Goal: Transaction & Acquisition: Book appointment/travel/reservation

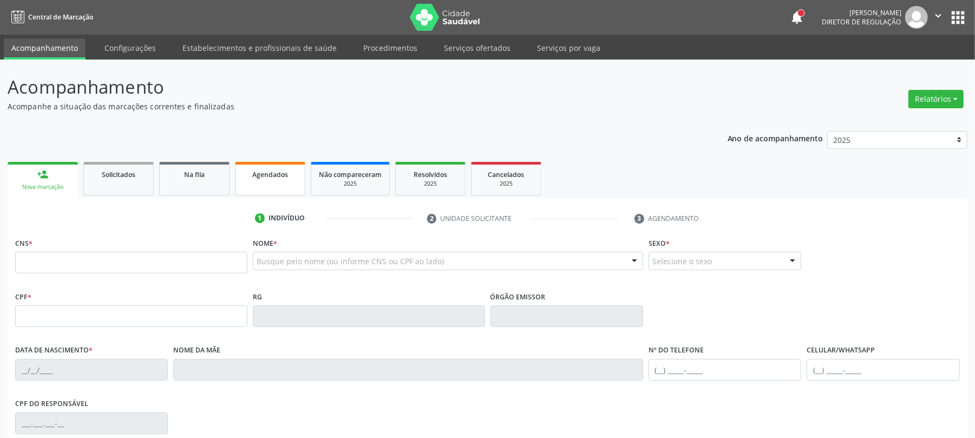
click at [264, 172] on span "Agendados" at bounding box center [270, 174] width 36 height 9
select select "7"
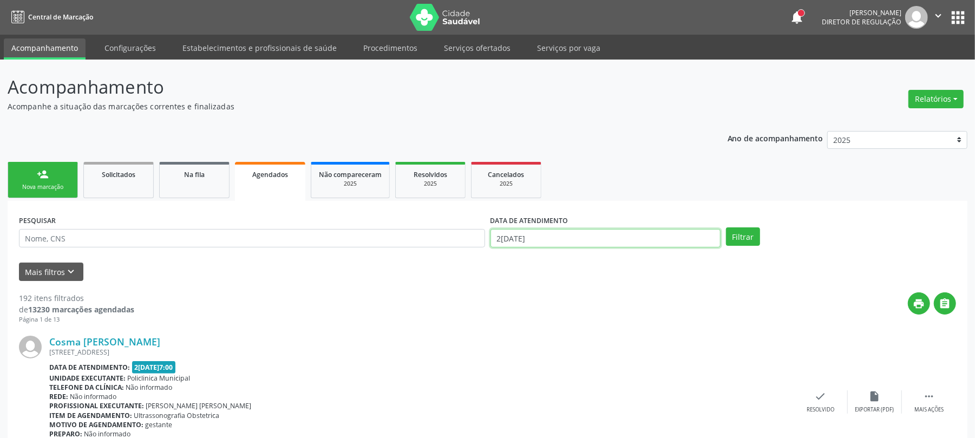
click at [512, 240] on body "Central de Marcação notifications [PERSON_NAME] Diretor de regulação  Configur…" at bounding box center [487, 219] width 975 height 438
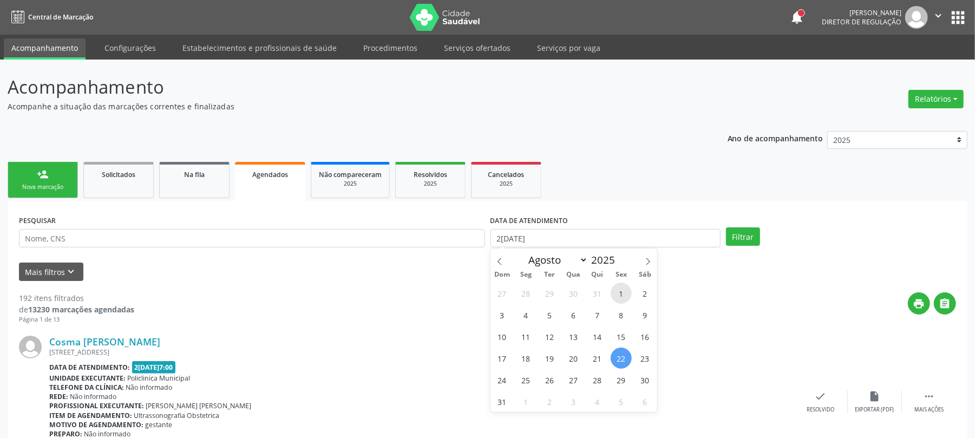
click at [617, 289] on span "1" at bounding box center [621, 293] width 21 height 21
type input "0[DATE]"
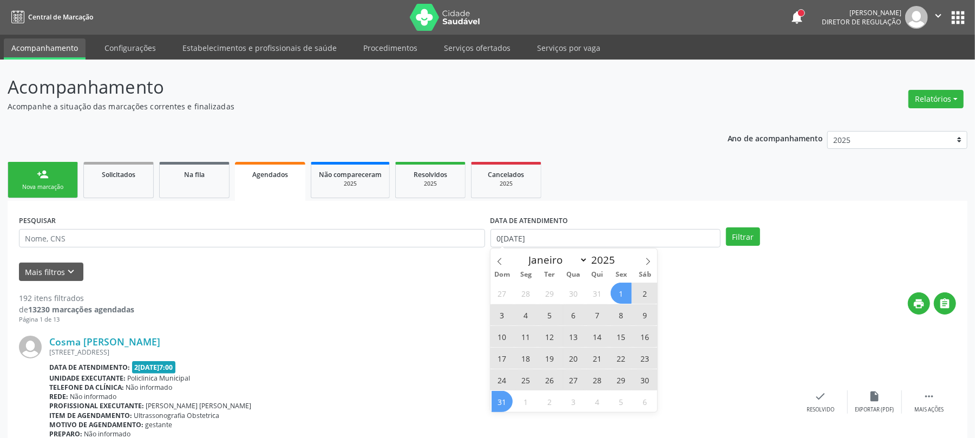
click at [496, 399] on span "31" at bounding box center [501, 401] width 21 height 21
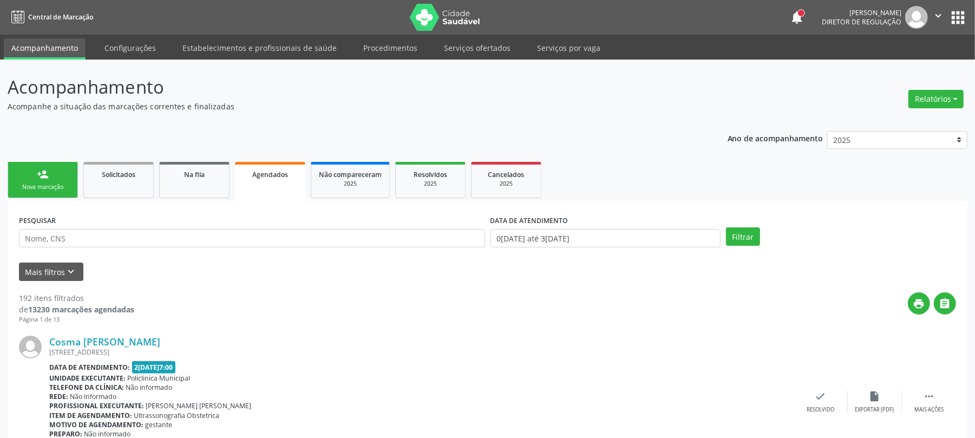
click at [91, 232] on div "PESQUISAR" at bounding box center [251, 233] width 471 height 42
click at [95, 243] on input "text" at bounding box center [252, 238] width 466 height 18
click at [265, 280] on div "Mais filtros keyboard_arrow_down" at bounding box center [487, 272] width 942 height 19
click at [123, 243] on input "text" at bounding box center [252, 238] width 466 height 18
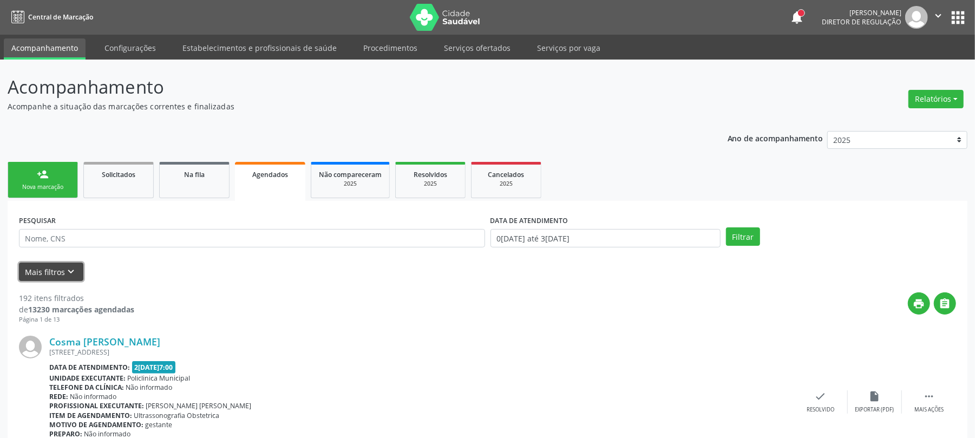
click at [55, 274] on button "Mais filtros keyboard_arrow_down" at bounding box center [51, 272] width 64 height 19
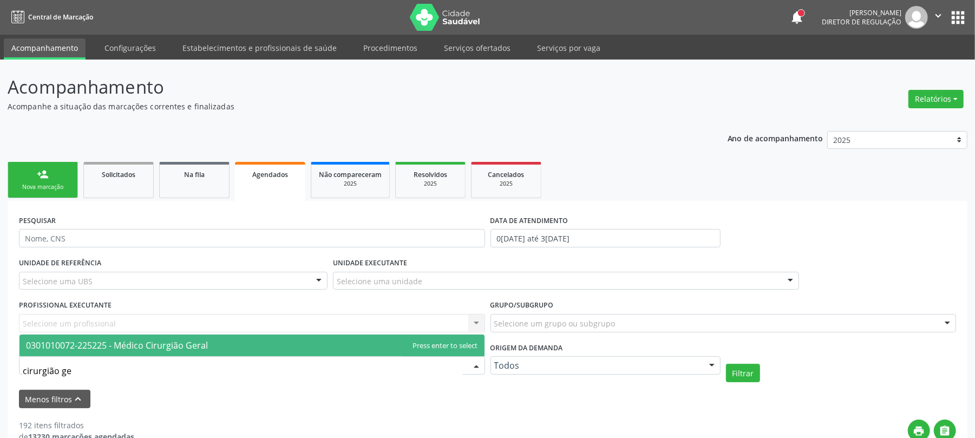
type input "cirurgião ger"
click at [186, 338] on span "0301010072-225225 - Médico Cirurgião Geral" at bounding box center [251, 346] width 465 height 22
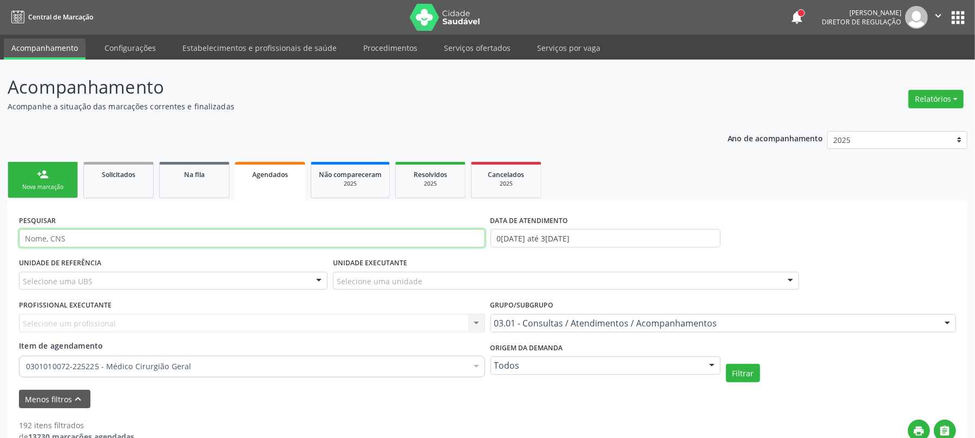
click at [198, 237] on input "text" at bounding box center [252, 238] width 466 height 18
type input "a"
type input "[PERSON_NAME]"
click at [736, 373] on button "Filtrar" at bounding box center [743, 373] width 34 height 18
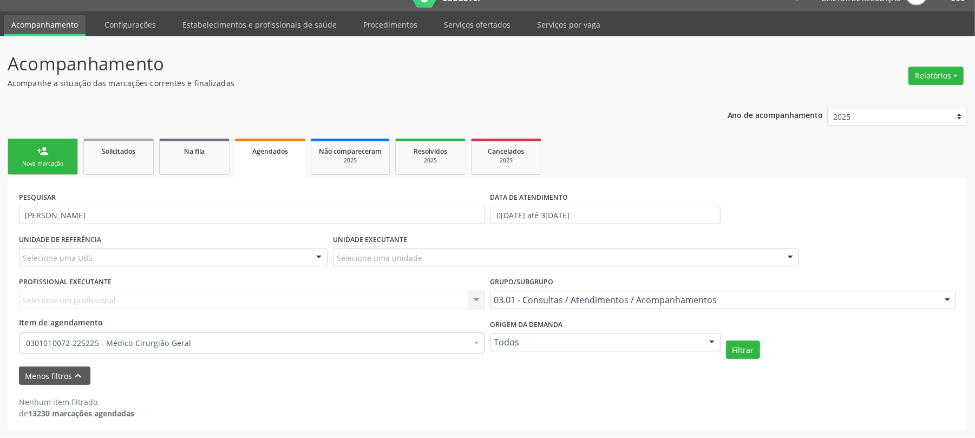
scroll to position [24, 0]
click at [34, 160] on div "Nova marcação" at bounding box center [43, 164] width 54 height 8
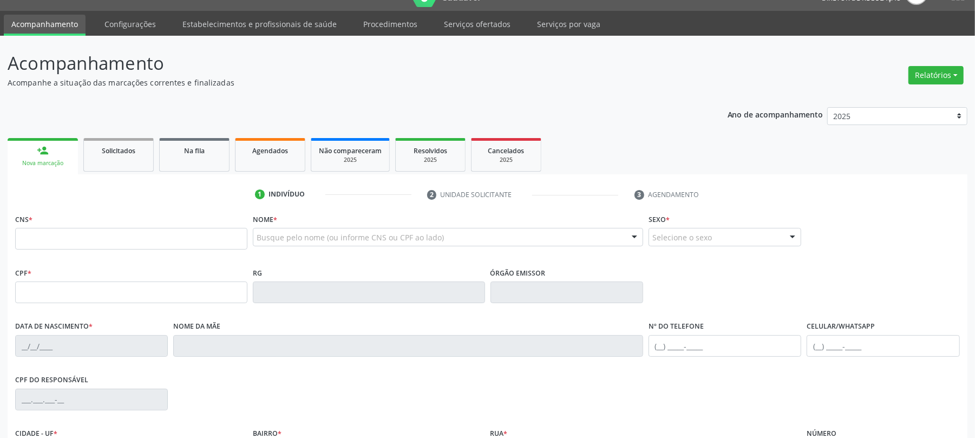
click at [34, 159] on div "Nova marcação" at bounding box center [42, 163] width 55 height 8
click at [123, 234] on input "text" at bounding box center [131, 239] width 232 height 22
type input "[PERSON_NAME]"
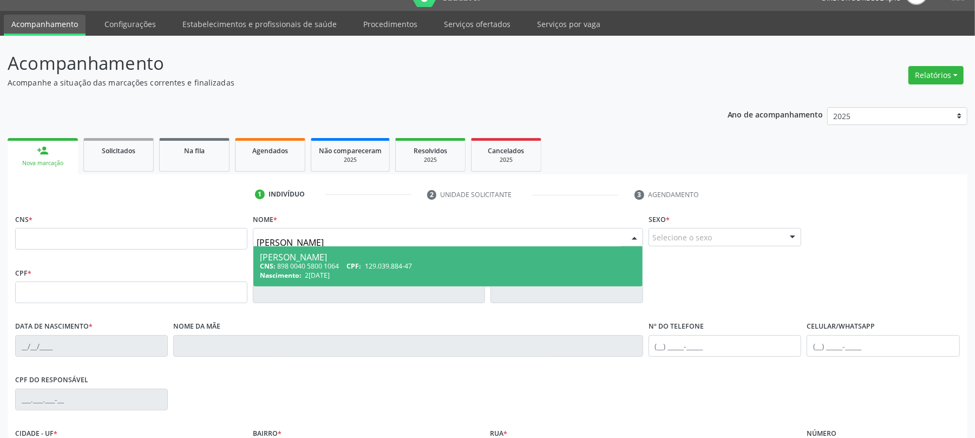
click at [339, 264] on div "CNS: 898 0040 5800 1064 CPF: 129.039.884-47" at bounding box center [448, 265] width 376 height 9
type input "898 0040 5800 1064"
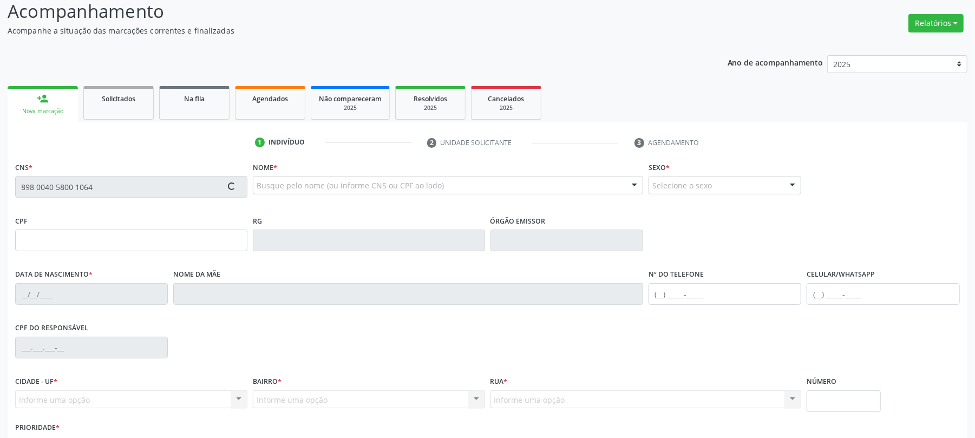
type input "129.039.884-47"
type input "2[DATE]"
type input "[PERSON_NAME]"
type input "[PHONE_NUMBER]"
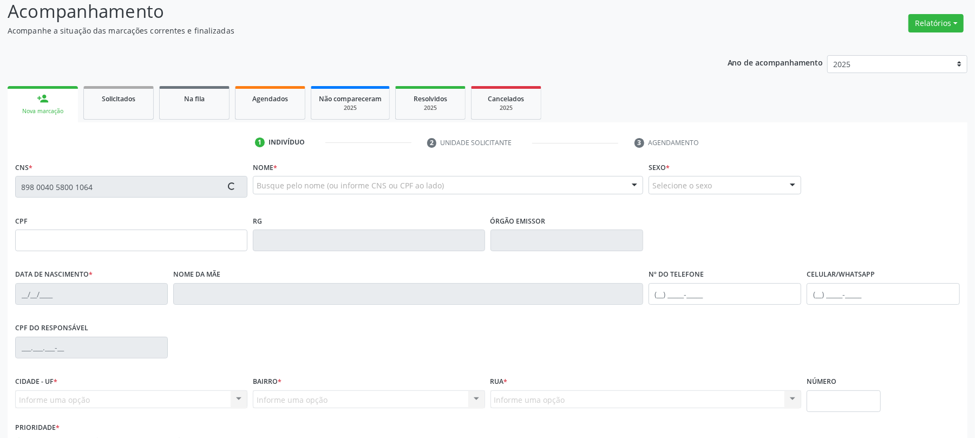
type input "S/N"
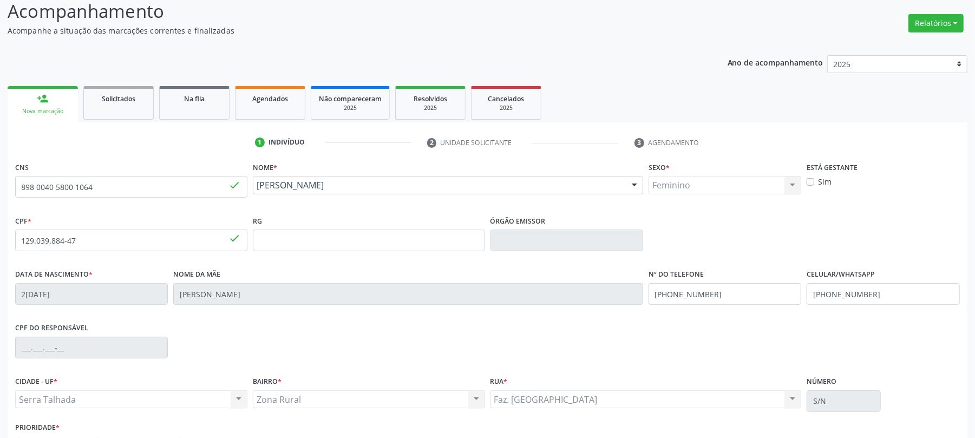
scroll to position [149, 0]
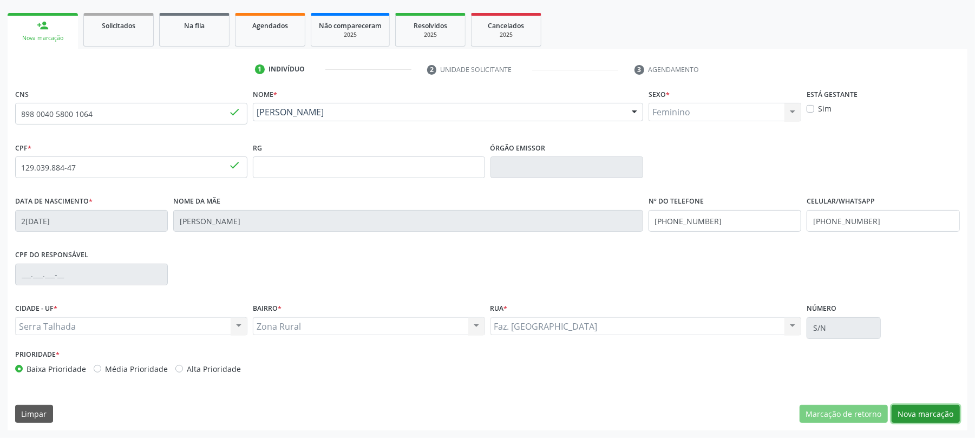
click at [916, 405] on button "Nova marcação" at bounding box center [926, 414] width 68 height 18
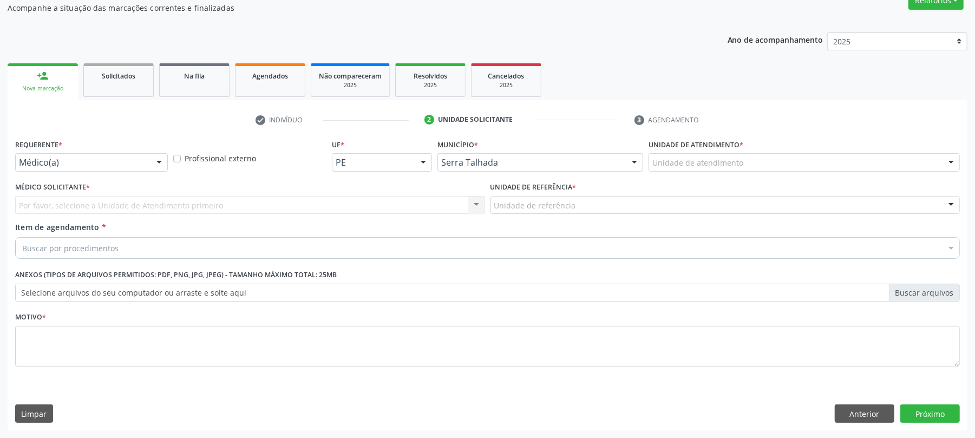
scroll to position [100, 0]
drag, startPoint x: 109, startPoint y: 149, endPoint x: 116, endPoint y: 153, distance: 7.3
click at [110, 149] on div "Requerente * Médico(a) Médico(a) Enfermeiro(a) Paciente Nenhum resultado encont…" at bounding box center [91, 153] width 153 height 35
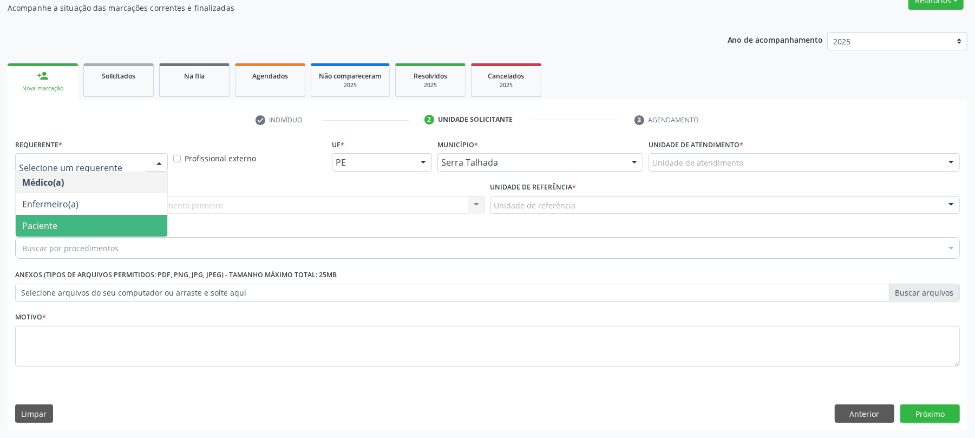
click at [104, 217] on span "Paciente" at bounding box center [92, 226] width 152 height 22
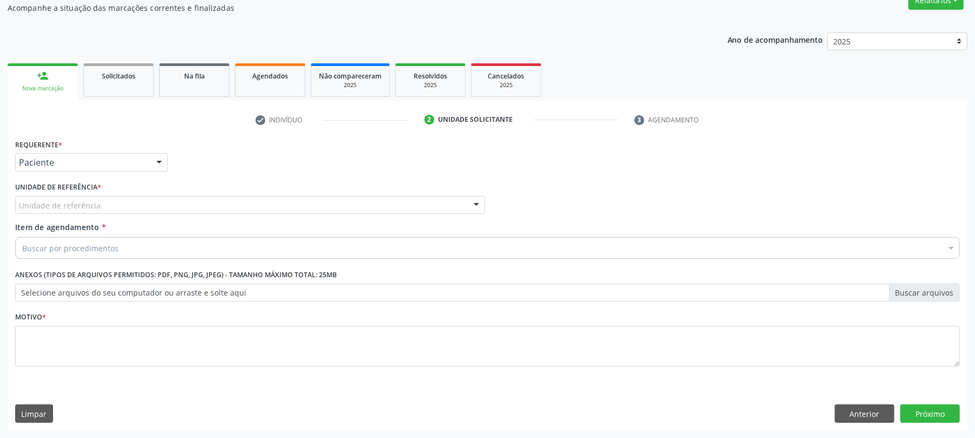
click at [100, 207] on div "Unidade de referência" at bounding box center [250, 205] width 470 height 18
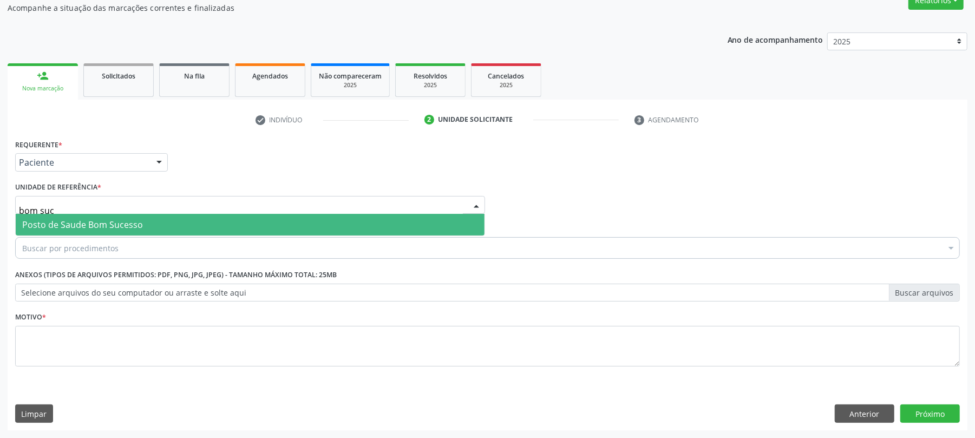
type input "bom suce"
click at [109, 224] on span "Posto de Saude Bom Sucesso" at bounding box center [82, 225] width 121 height 12
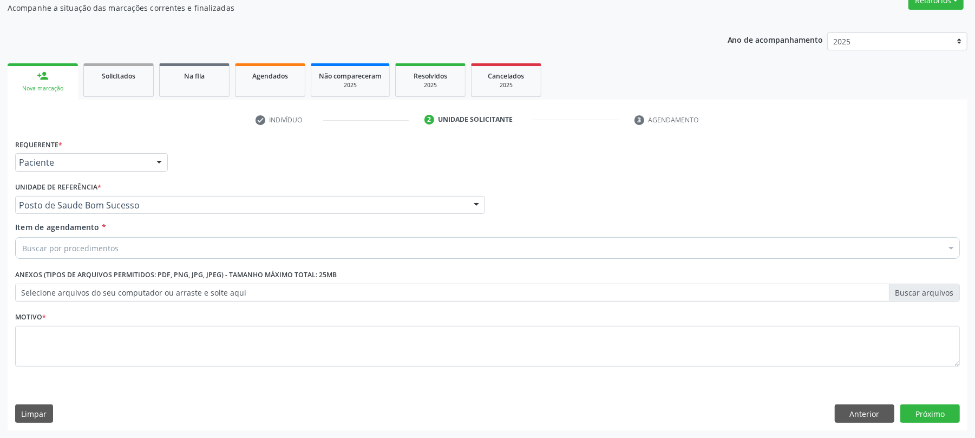
click at [128, 249] on div "Buscar por procedimentos" at bounding box center [487, 248] width 945 height 22
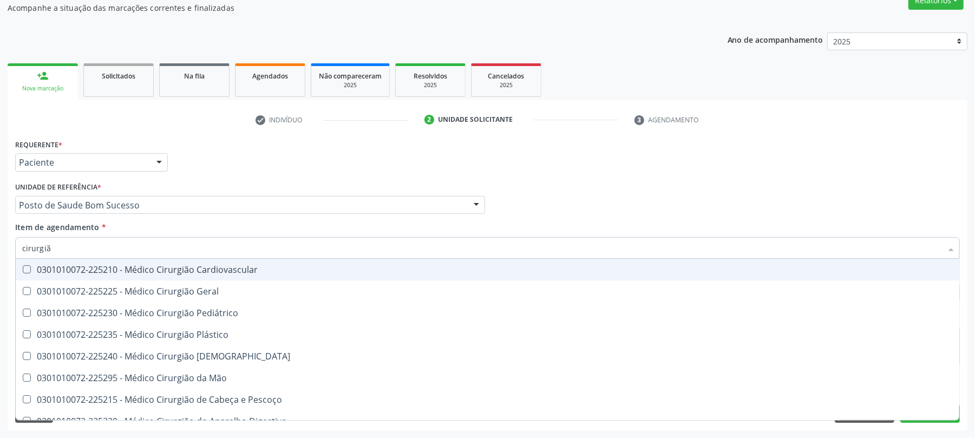
type input "cirurgião"
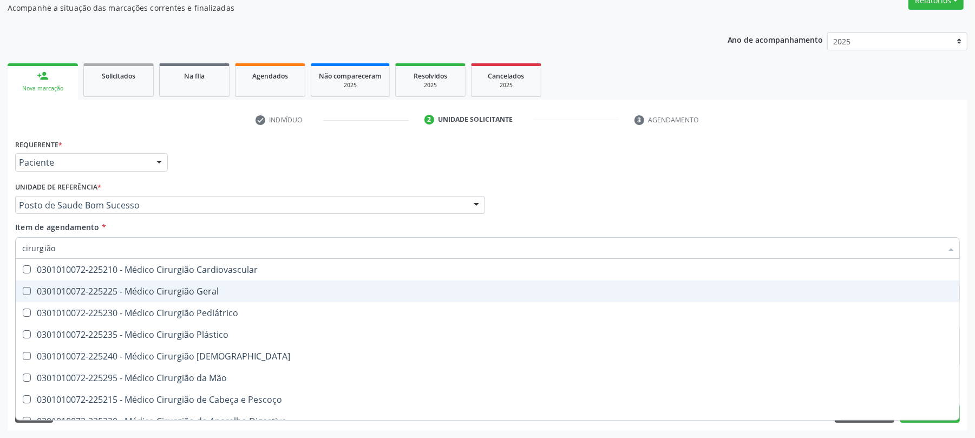
click at [79, 290] on div "0301010072-225225 - Médico Cirurgião Geral" at bounding box center [487, 291] width 930 height 9
checkbox Geral "true"
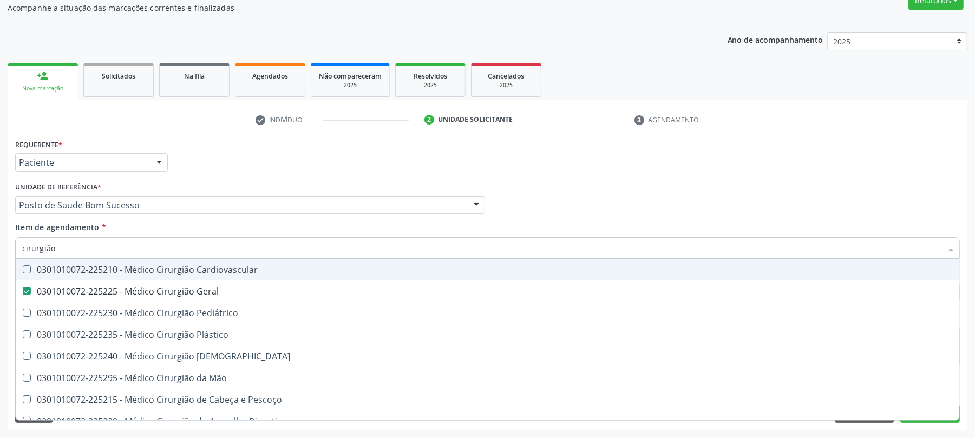
click at [518, 189] on div "Médico Solicitante Por favor, selecione a Unidade de Atendimento primeiro Nenhu…" at bounding box center [487, 200] width 950 height 42
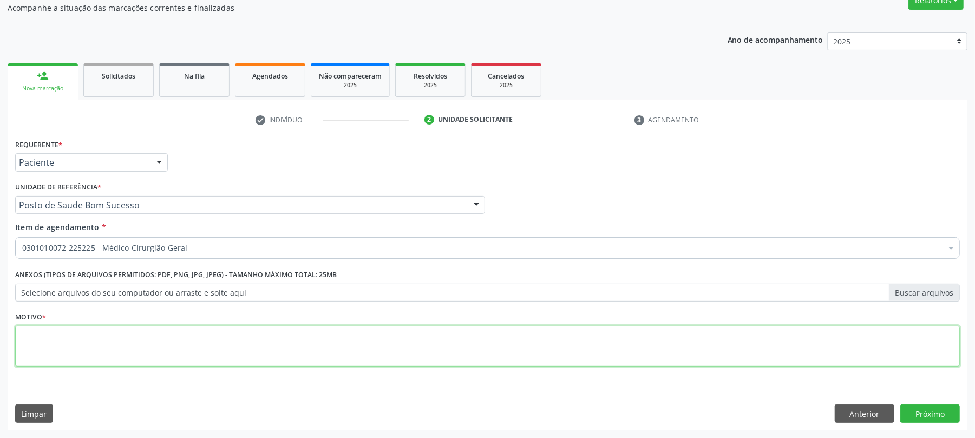
click at [141, 353] on textarea at bounding box center [487, 346] width 945 height 41
type textarea "."
click at [947, 416] on button "Próximo" at bounding box center [930, 413] width 60 height 18
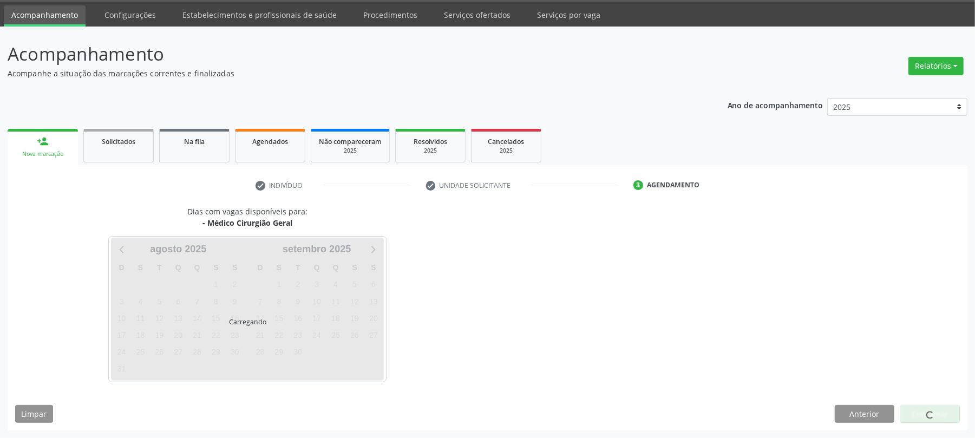
scroll to position [34, 0]
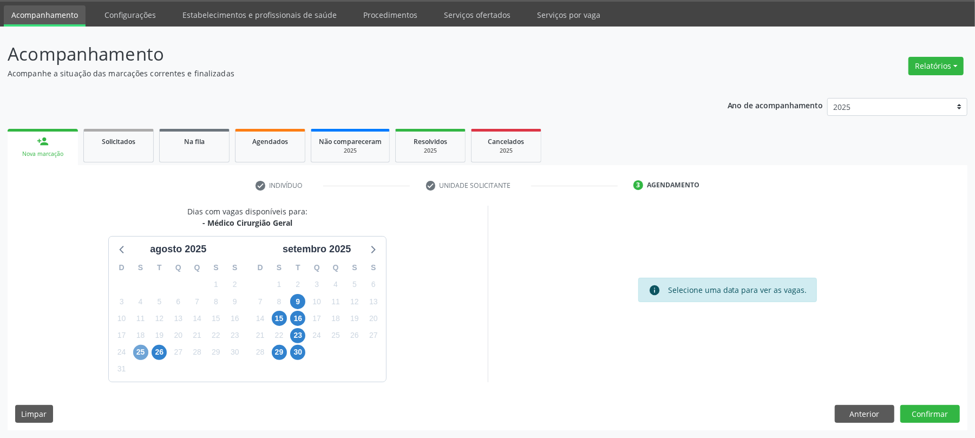
click at [135, 349] on span "25" at bounding box center [140, 352] width 15 height 15
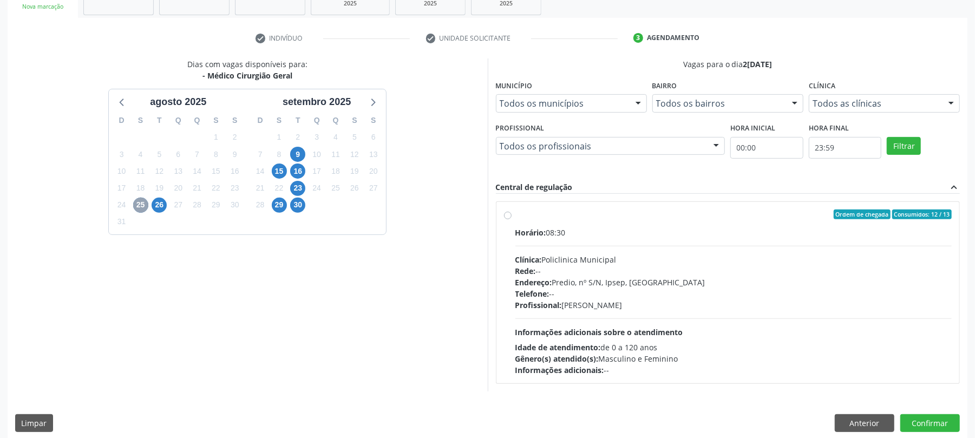
scroll to position [191, 0]
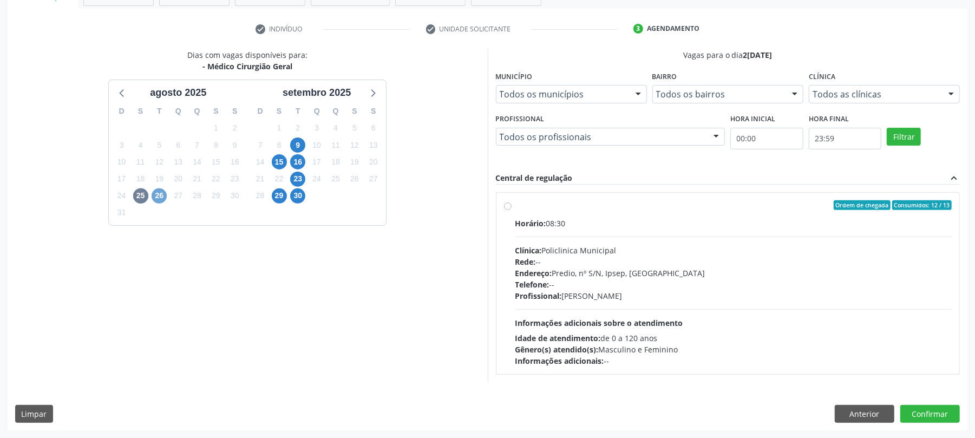
click at [159, 194] on span "26" at bounding box center [159, 195] width 15 height 15
click at [644, 211] on label "Ordem de chegada Consumidos: 2 / 3 Horário: 07:00 Clínica: Hospital [GEOGRAPHIC…" at bounding box center [733, 283] width 437 height 166
click at [512, 210] on input "Ordem de chegada Consumidos: 2 / 3 Horário: 07:00 Clínica: Hospital [GEOGRAPHIC…" at bounding box center [508, 205] width 8 height 10
radio input "true"
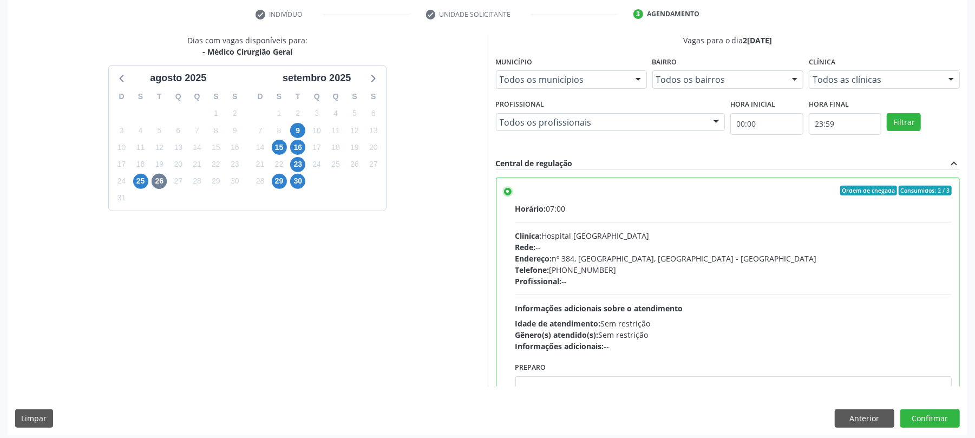
scroll to position [209, 0]
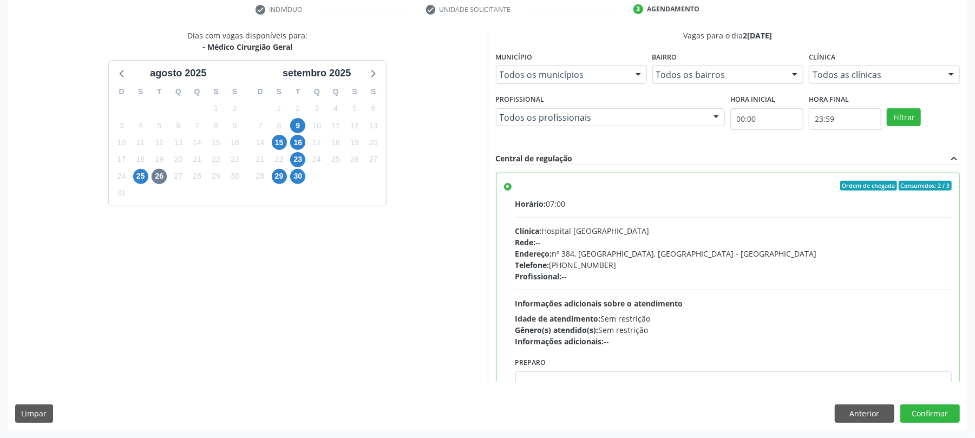
click at [600, 272] on div "Profissional: --" at bounding box center [733, 276] width 437 height 11
click at [512, 191] on input "Ordem de chegada Consumidos: 2 / 3 Horário: 07:00 Clínica: Hospital [GEOGRAPHIC…" at bounding box center [508, 186] width 8 height 10
click at [940, 408] on button "Confirmar" at bounding box center [930, 413] width 60 height 18
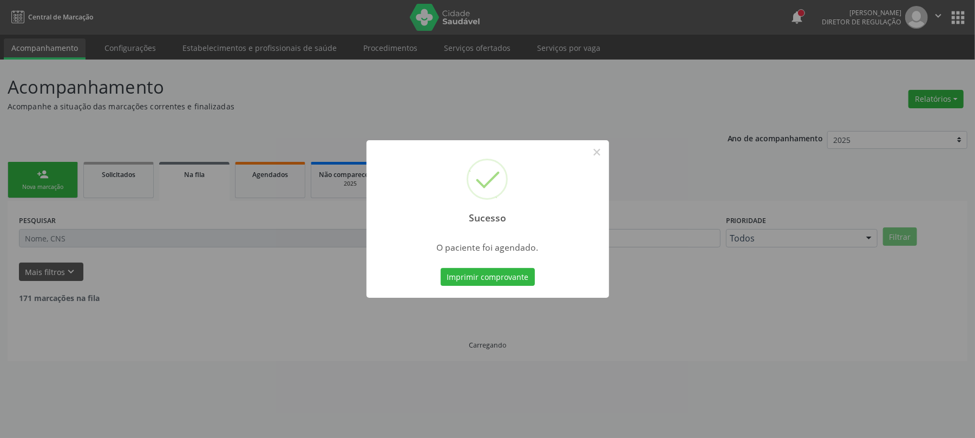
scroll to position [0, 0]
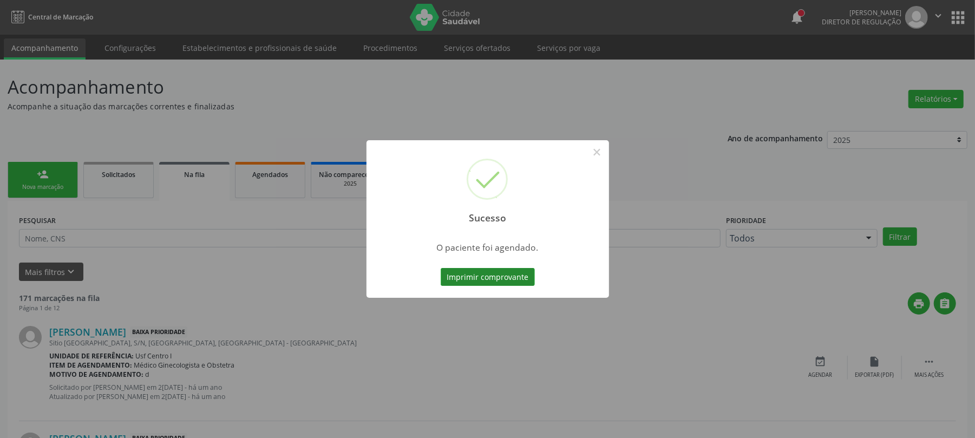
click at [500, 279] on button "Imprimir comprovante" at bounding box center [488, 277] width 94 height 18
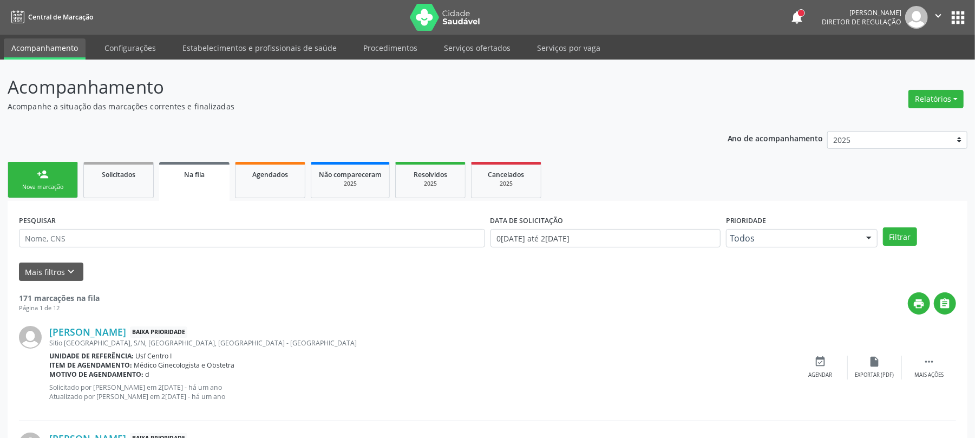
click at [50, 176] on link "person_add Nova marcação" at bounding box center [43, 180] width 70 height 36
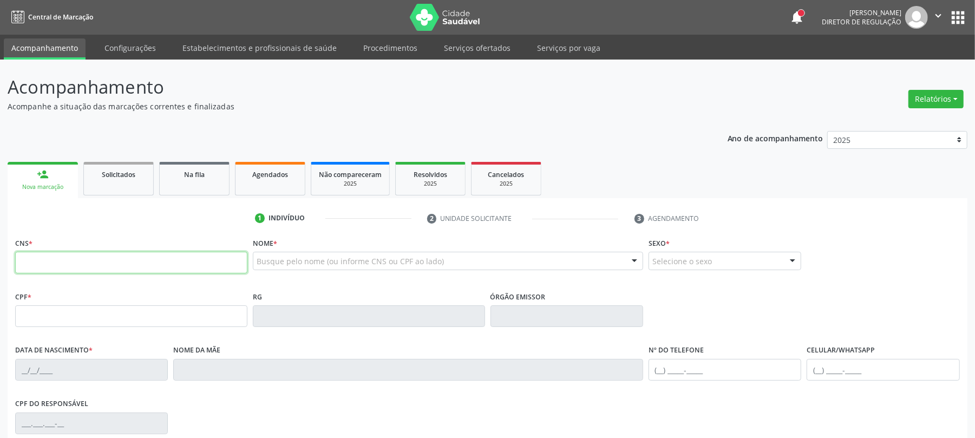
click at [150, 265] on input "text" at bounding box center [131, 263] width 232 height 22
type input "209 1357 9895 0005"
type input "135.947.164-22"
type input "0[DATE]"
type input "[PERSON_NAME]"
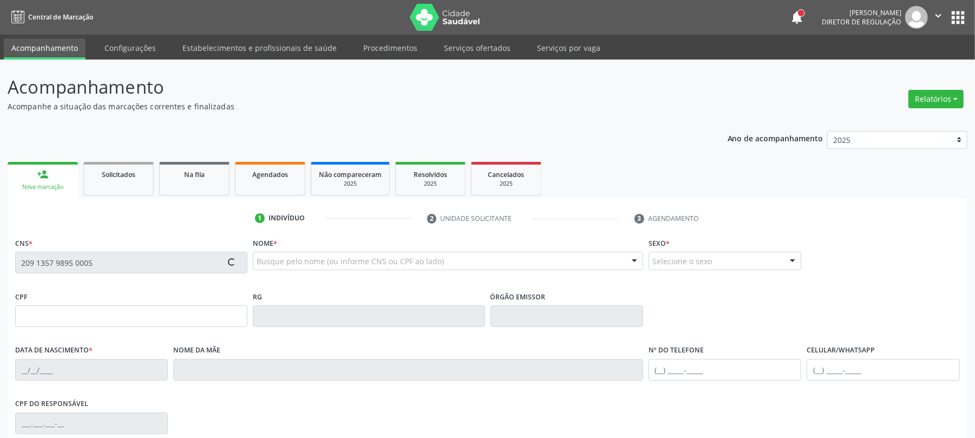
type input "[PHONE_NUMBER]"
type input "010.412.464-47"
type input "S/N"
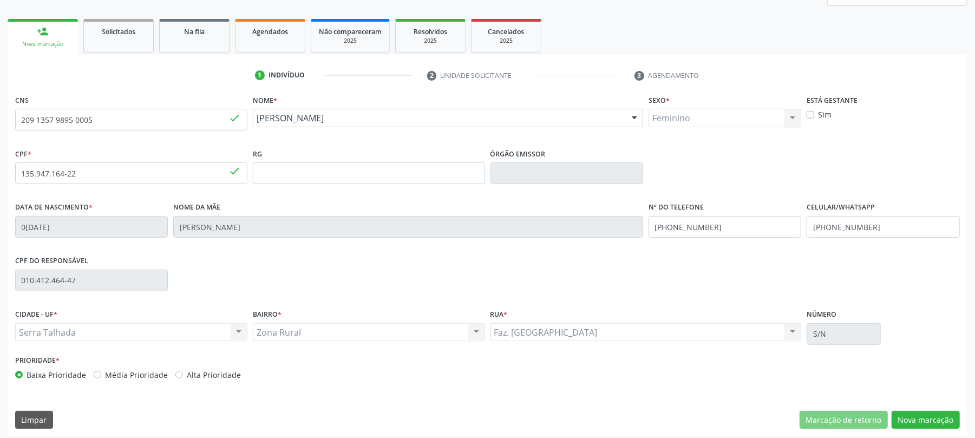
scroll to position [144, 0]
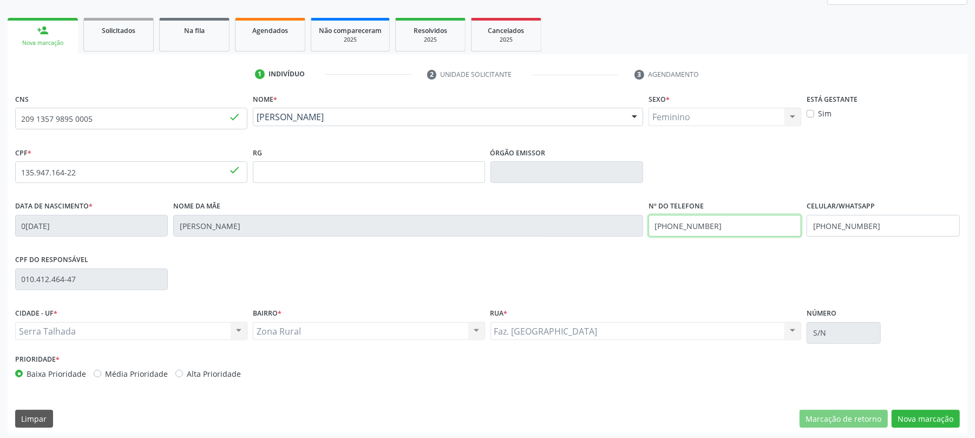
click at [713, 225] on input "[PHONE_NUMBER]" at bounding box center [724, 226] width 153 height 22
click at [858, 224] on input "[PHONE_NUMBER]" at bounding box center [883, 226] width 153 height 22
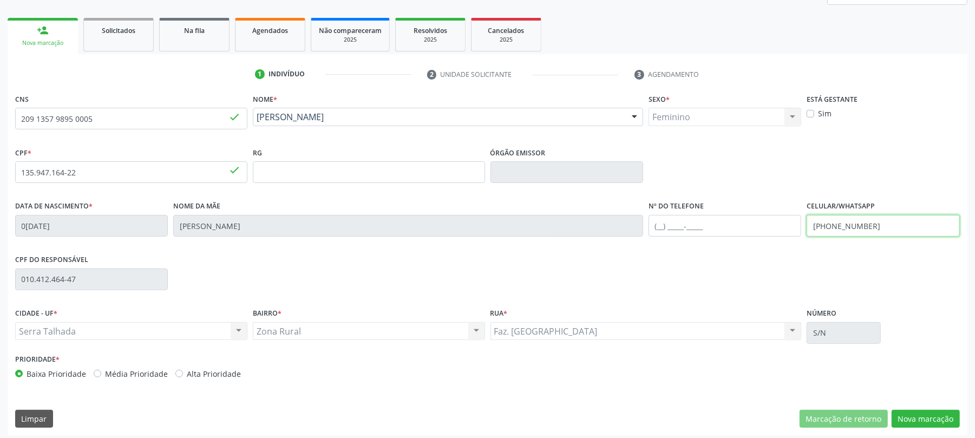
click at [858, 224] on input "[PHONE_NUMBER]" at bounding box center [883, 226] width 153 height 22
click at [938, 421] on button "Nova marcação" at bounding box center [926, 419] width 68 height 18
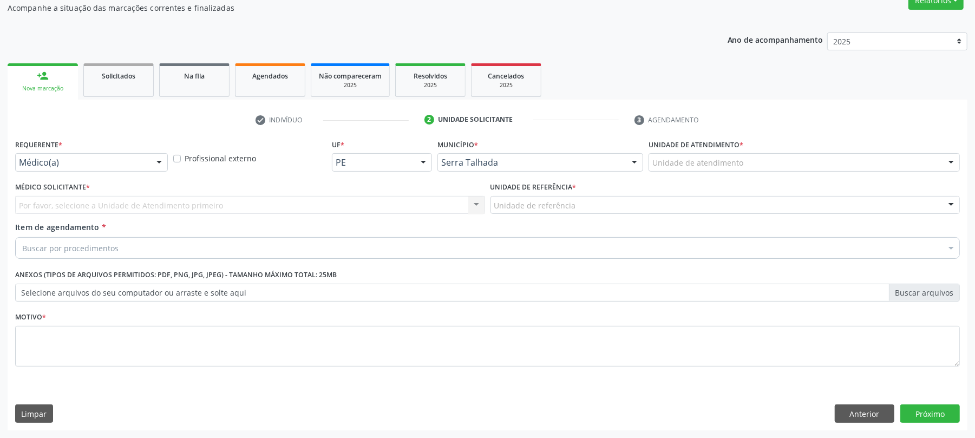
scroll to position [100, 0]
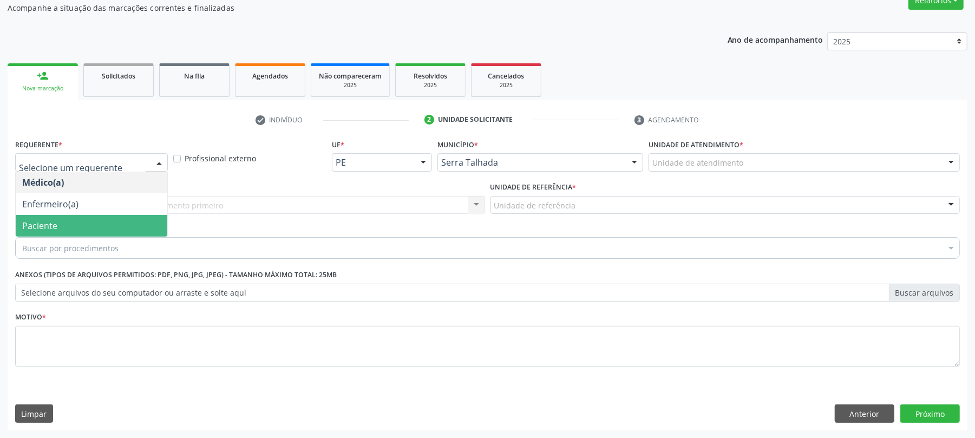
click at [86, 231] on span "Paciente" at bounding box center [92, 226] width 152 height 22
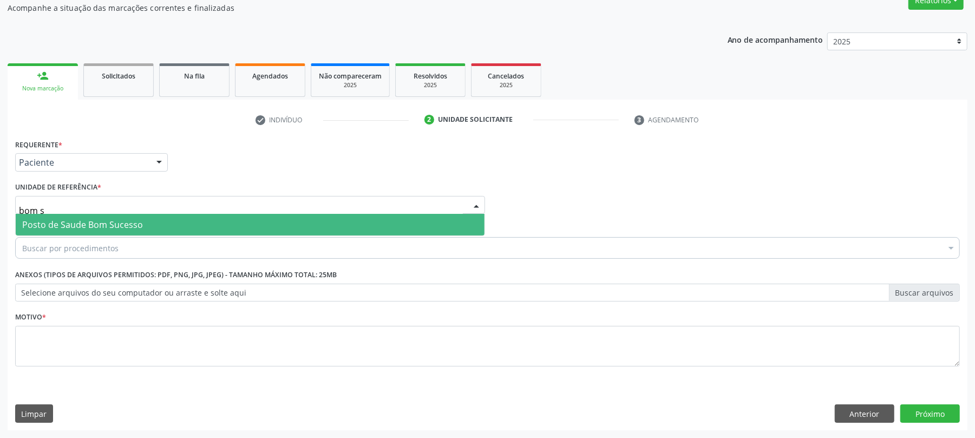
type input "bom su"
click at [93, 219] on span "Posto de Saude Bom Sucesso" at bounding box center [82, 225] width 121 height 12
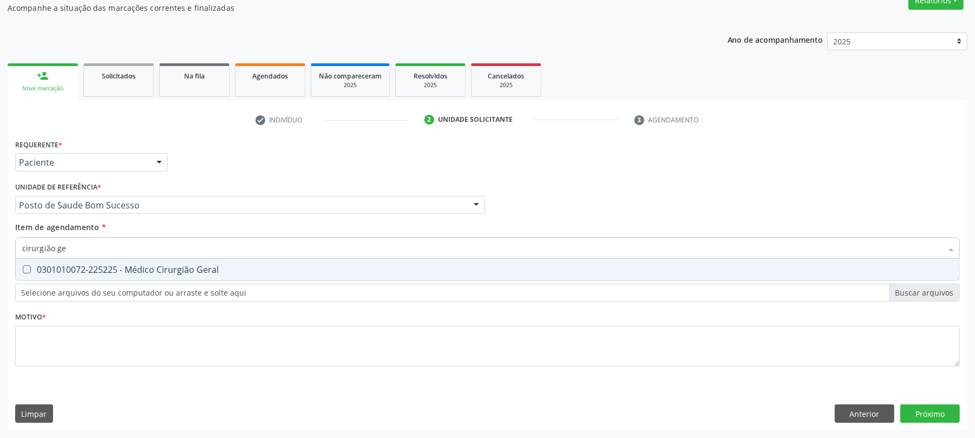
type input "cirurgião ger"
click at [78, 270] on div "0301010072-225225 - Médico Cirurgião Geral" at bounding box center [487, 269] width 930 height 9
checkbox Geral "true"
click at [66, 357] on div "Requerente * Paciente Médico(a) Enfermeiro(a) Paciente Nenhum resultado encontr…" at bounding box center [487, 258] width 945 height 245
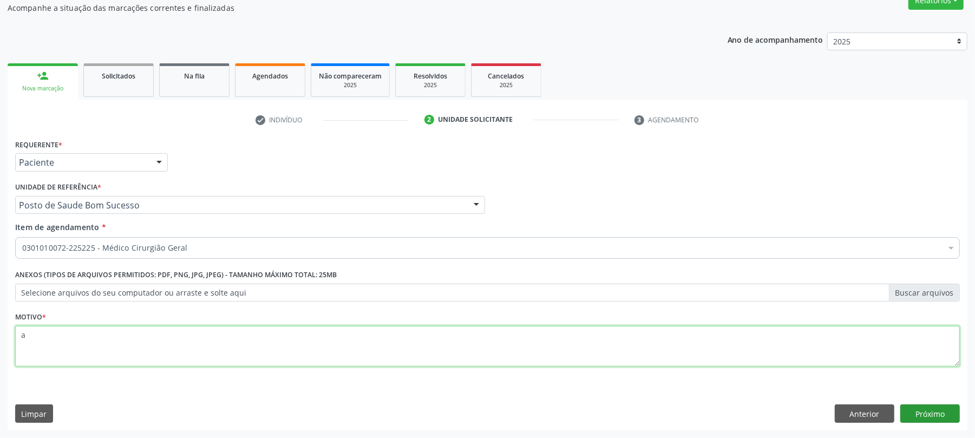
type textarea "a"
click at [955, 409] on button "Próximo" at bounding box center [930, 413] width 60 height 18
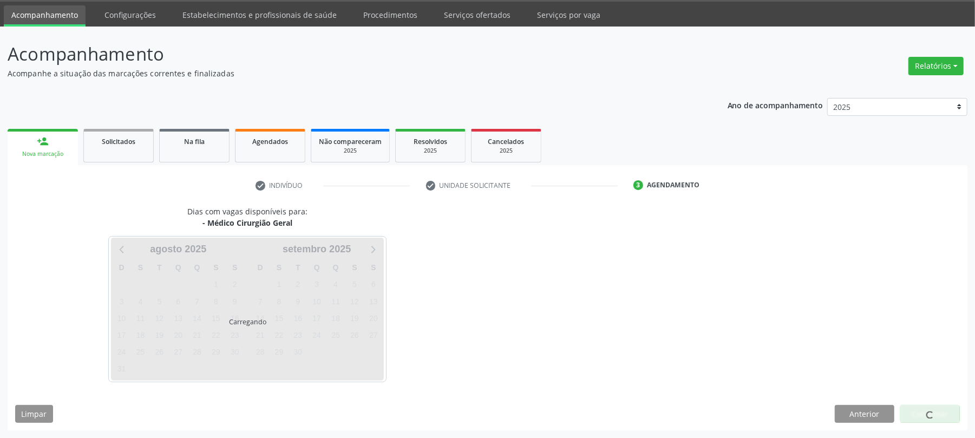
scroll to position [34, 0]
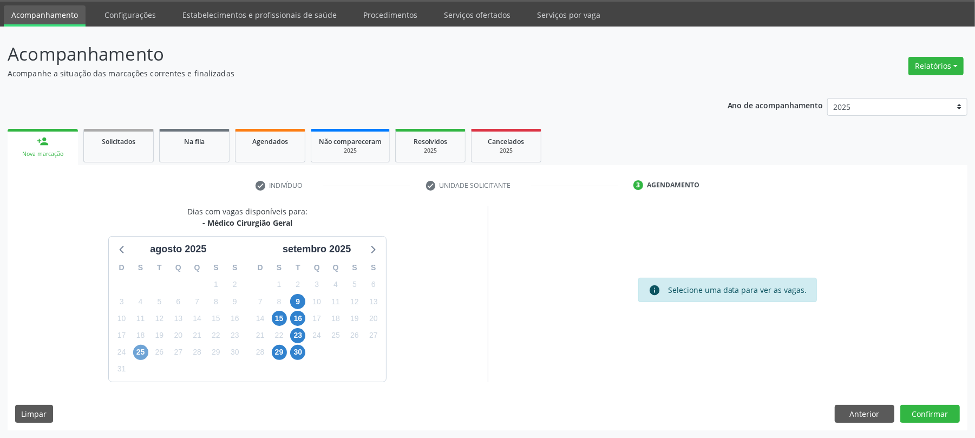
click at [143, 355] on span "25" at bounding box center [140, 352] width 15 height 15
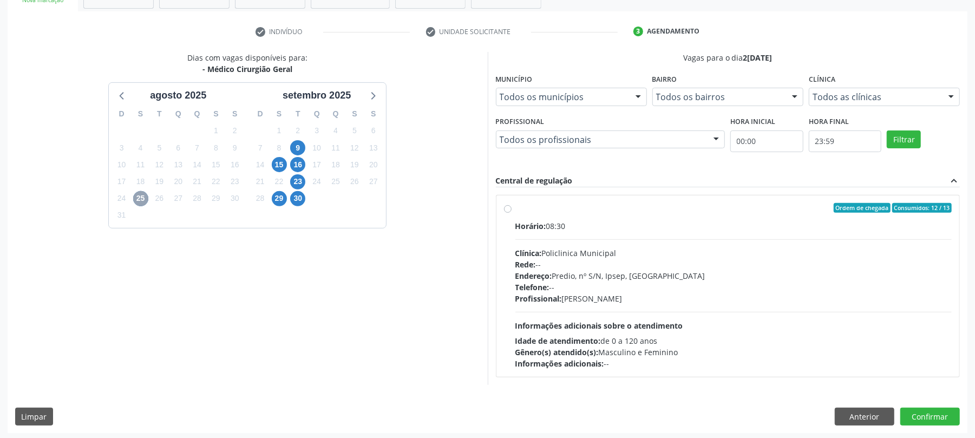
scroll to position [191, 0]
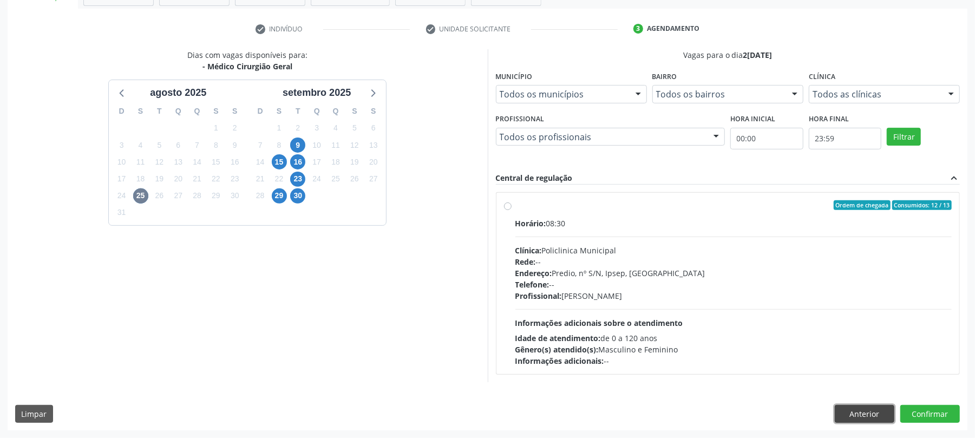
click at [875, 415] on button "Anterior" at bounding box center [865, 414] width 60 height 18
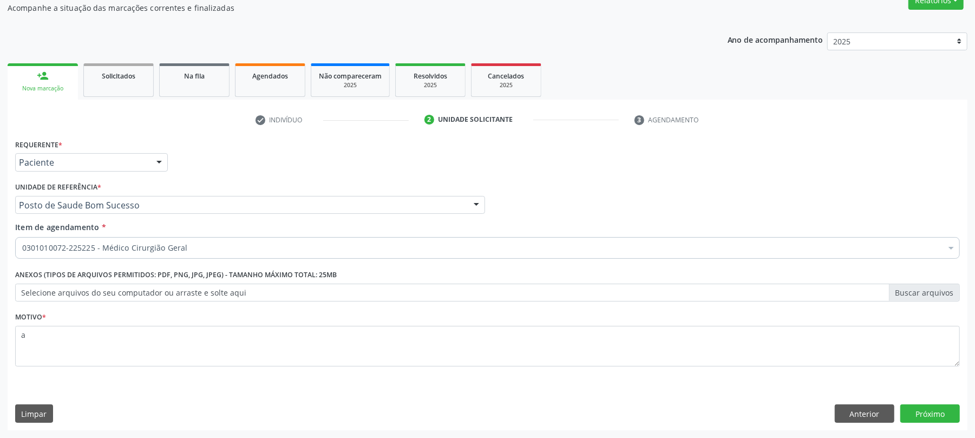
scroll to position [100, 0]
click at [933, 418] on button "Próximo" at bounding box center [930, 413] width 60 height 18
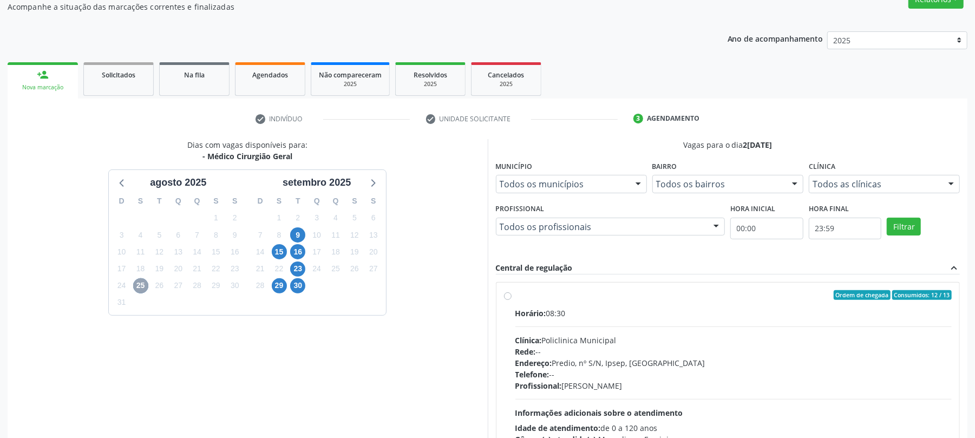
click at [142, 286] on span "25" at bounding box center [140, 285] width 15 height 15
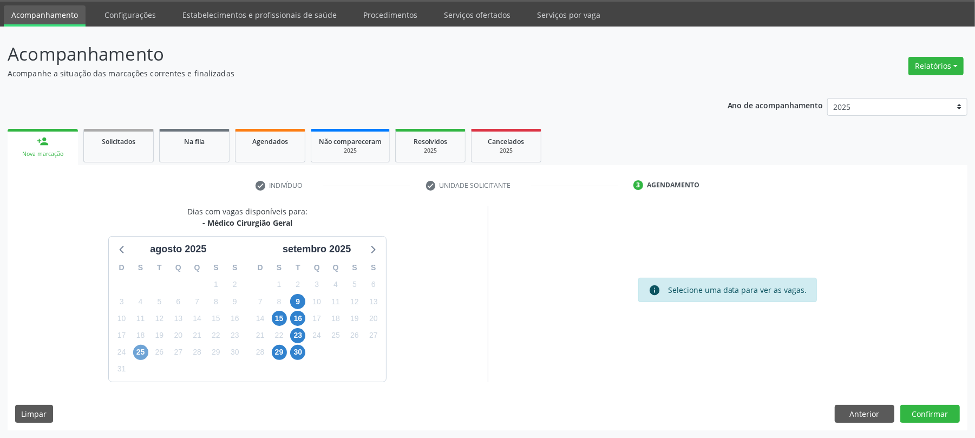
click at [137, 349] on span "25" at bounding box center [140, 352] width 15 height 15
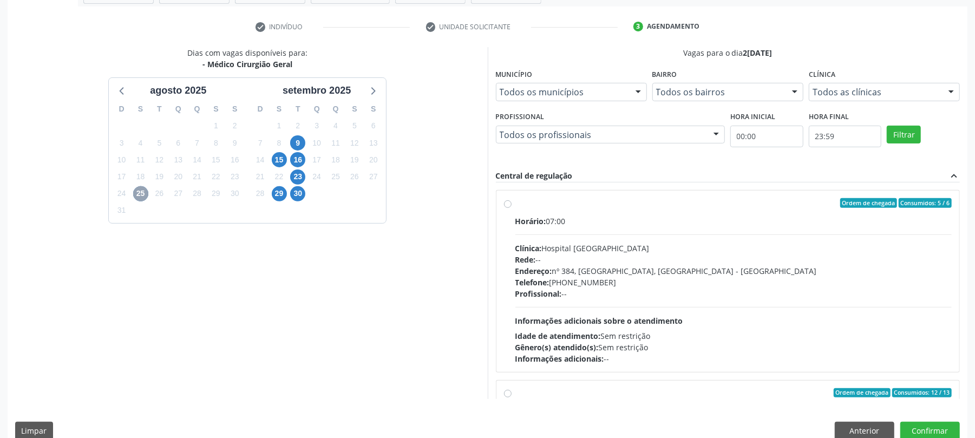
scroll to position [209, 0]
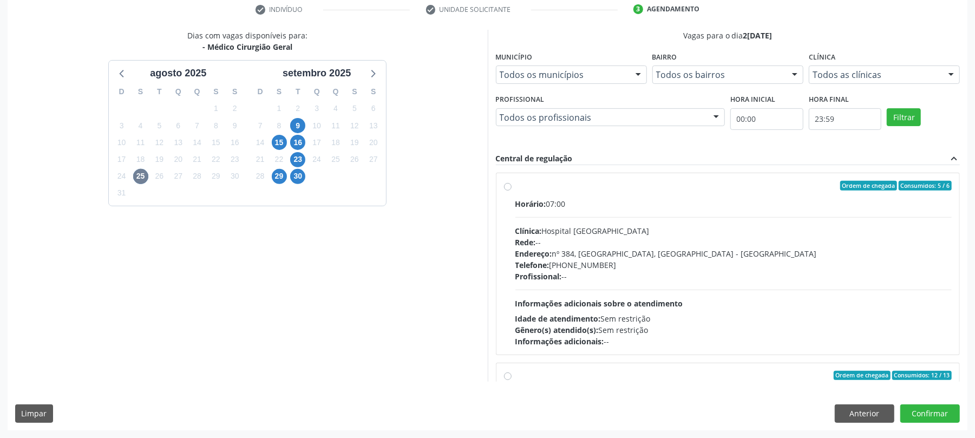
click at [780, 237] on div "Rede: --" at bounding box center [733, 242] width 437 height 11
click at [512, 191] on input "Ordem de chegada Consumidos: 5 / 6 Horário: 07:00 Clínica: Hospital [GEOGRAPHIC…" at bounding box center [508, 186] width 8 height 10
radio input "true"
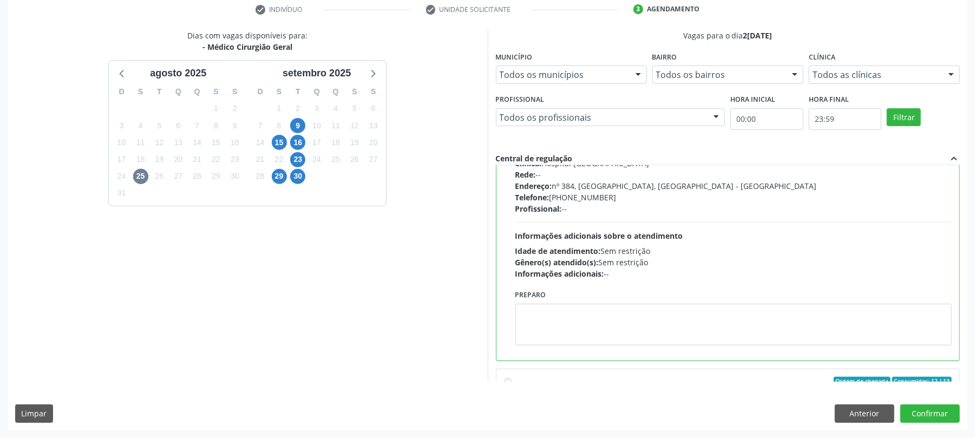
scroll to position [245, 0]
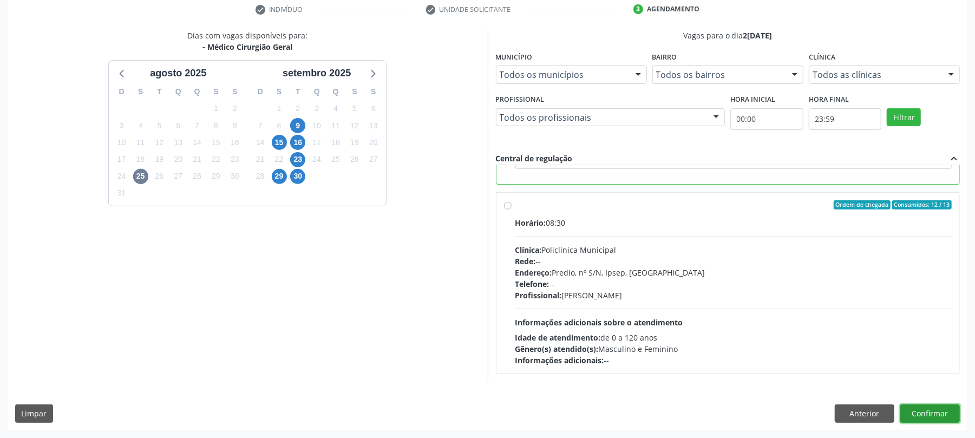
click at [934, 414] on button "Confirmar" at bounding box center [930, 413] width 60 height 18
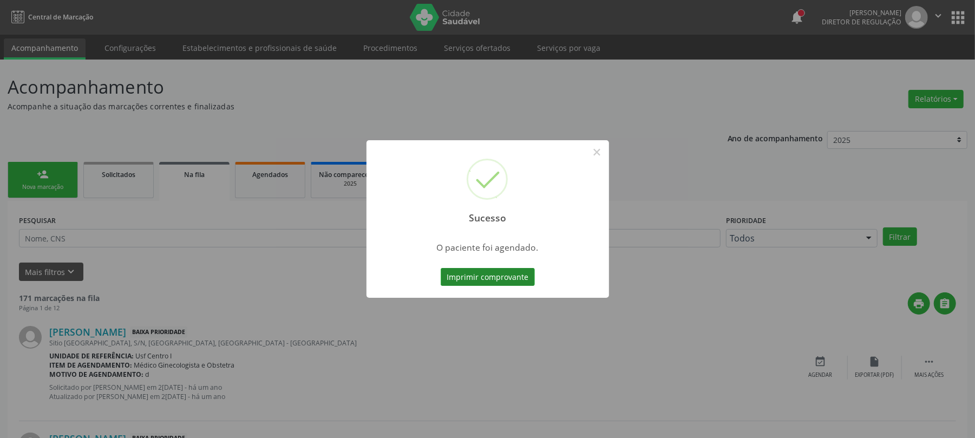
click at [449, 280] on button "Imprimir comprovante" at bounding box center [488, 277] width 94 height 18
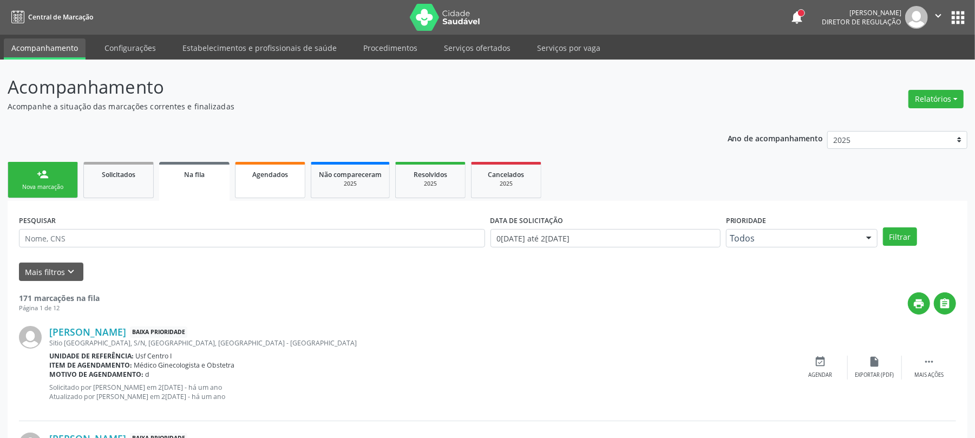
click at [272, 182] on link "Agendados" at bounding box center [270, 180] width 70 height 36
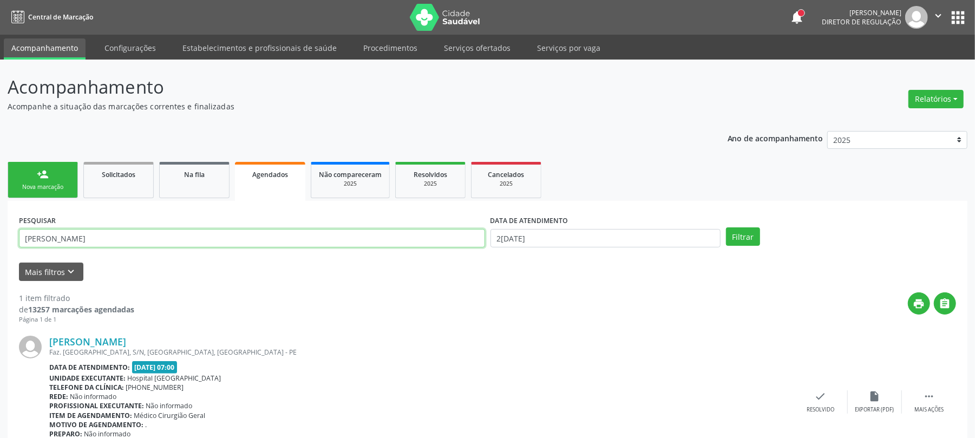
click at [94, 234] on input "[PERSON_NAME]" at bounding box center [252, 238] width 466 height 18
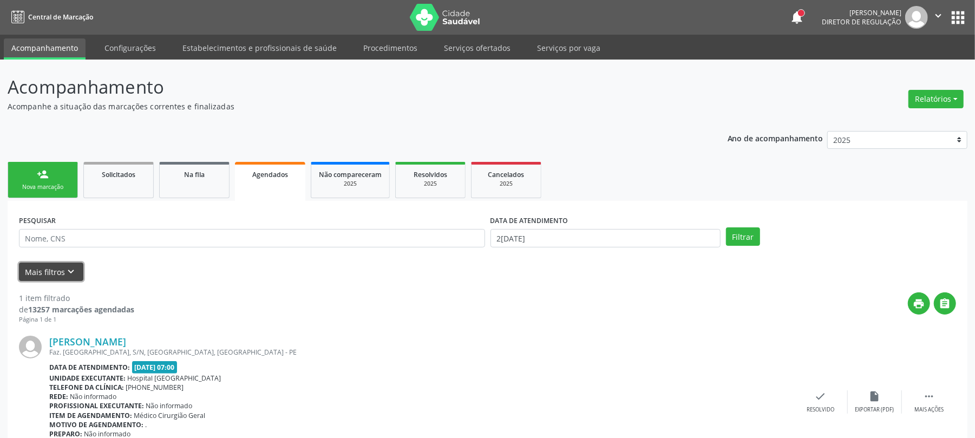
click at [66, 271] on icon "keyboard_arrow_down" at bounding box center [71, 272] width 12 height 12
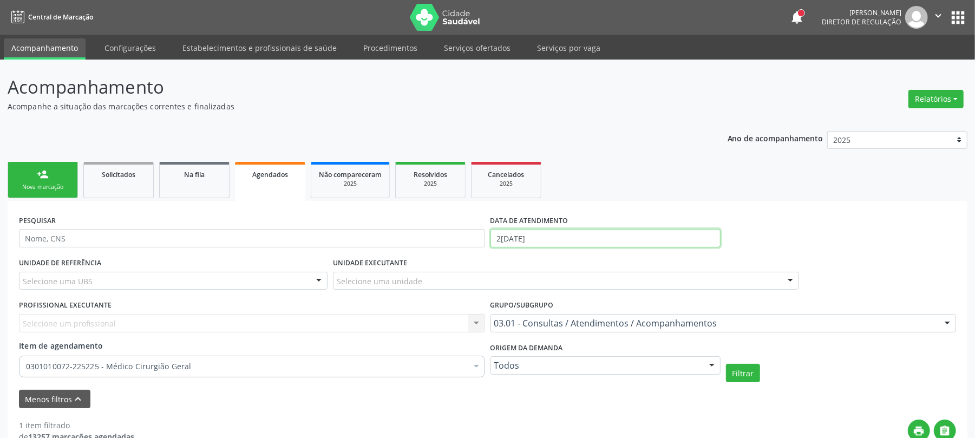
click at [579, 234] on input "2[DATE]" at bounding box center [605, 238] width 230 height 18
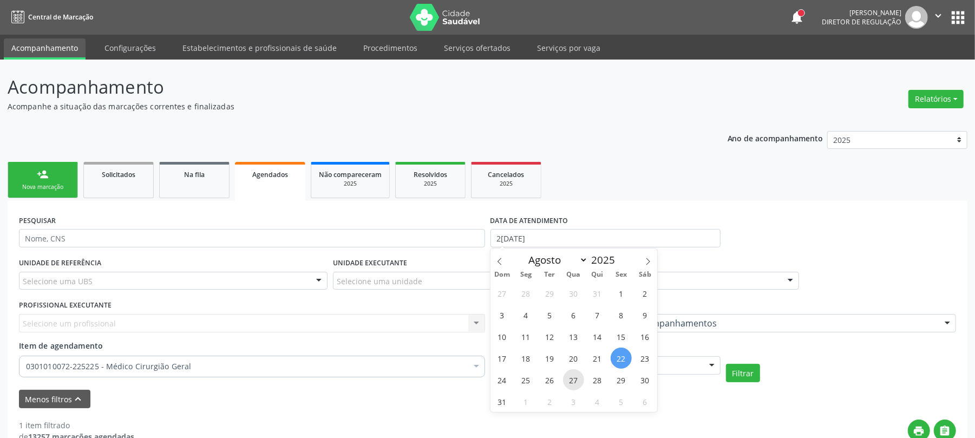
click at [571, 379] on span "27" at bounding box center [573, 379] width 21 height 21
type input "2[DATE]"
click at [571, 379] on span "27" at bounding box center [573, 379] width 21 height 21
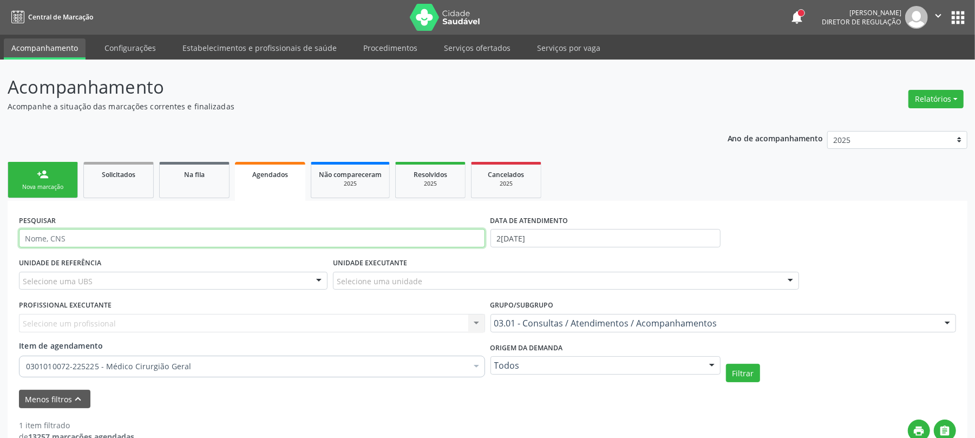
click at [96, 235] on input "text" at bounding box center [252, 238] width 466 height 18
click at [63, 292] on div "UNIDADE DE REFERÊNCIA Selecione uma UBS Todas as UBS Usf do Mutirao Usf Cohab U…" at bounding box center [173, 276] width 314 height 42
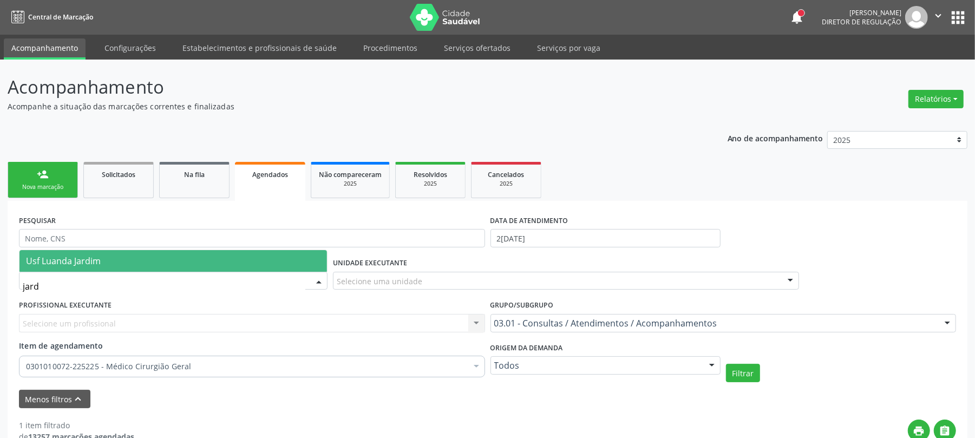
type input "jardi"
click at [50, 266] on span "Usf Luanda Jardim" at bounding box center [63, 261] width 75 height 12
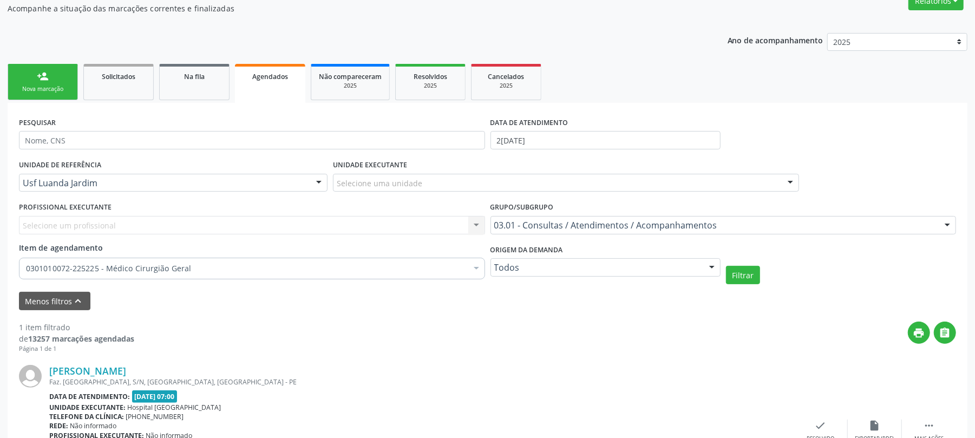
scroll to position [144, 0]
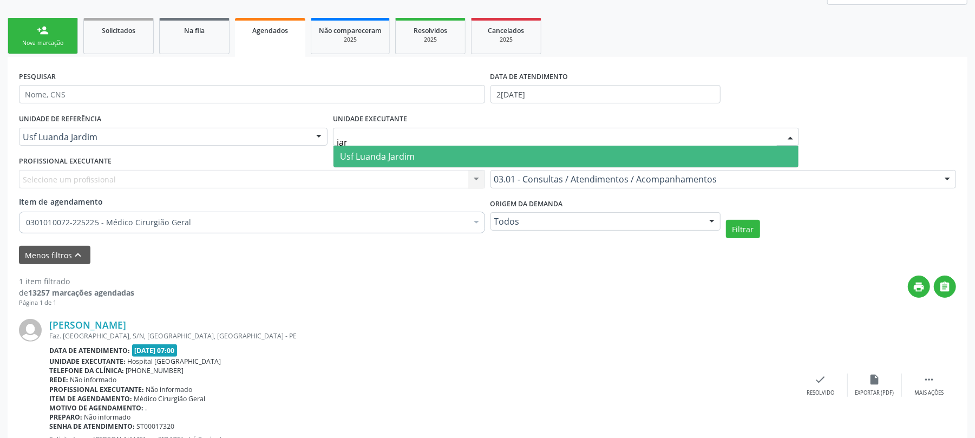
type input "jard"
click at [384, 159] on span "Usf Luanda Jardim" at bounding box center [377, 156] width 75 height 12
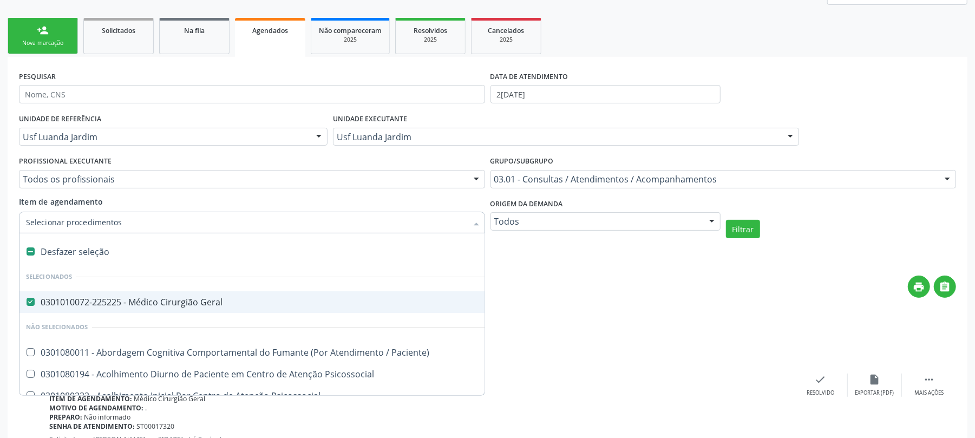
click at [167, 254] on div "Desfazer seleção" at bounding box center [598, 252] width 1159 height 22
checkbox Geral "false"
click at [650, 361] on div "Unidade executante: [GEOGRAPHIC_DATA]" at bounding box center [421, 361] width 744 height 9
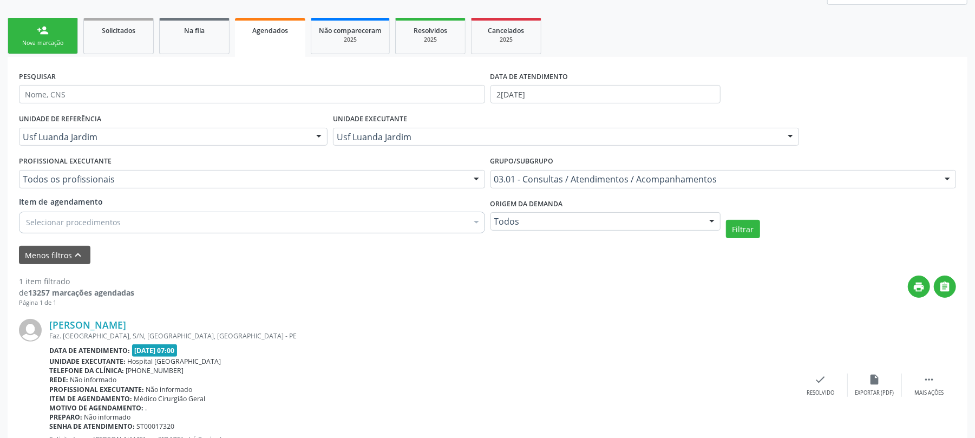
click at [652, 188] on div "Grupo/Subgrupo 03.01 - Consultas / Atendimentos / Acompanhamentos Todos os grup…" at bounding box center [723, 174] width 471 height 42
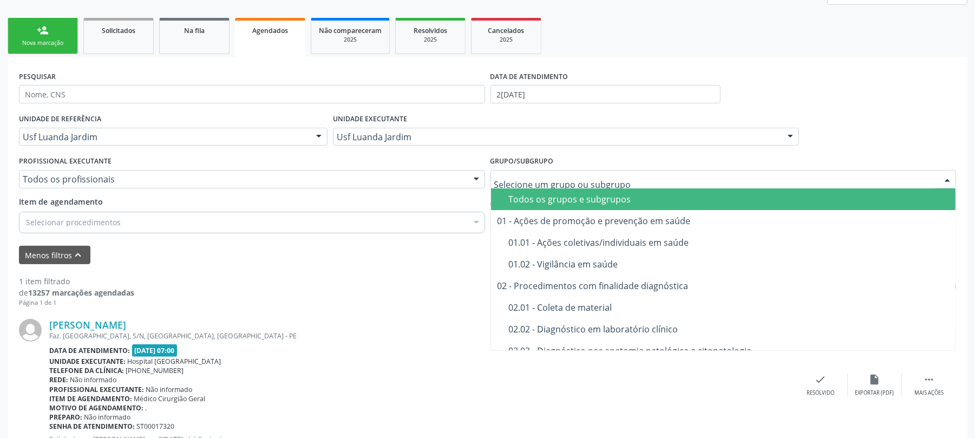
click at [611, 195] on div "Todos os grupos e subgrupos" at bounding box center [729, 199] width 441 height 9
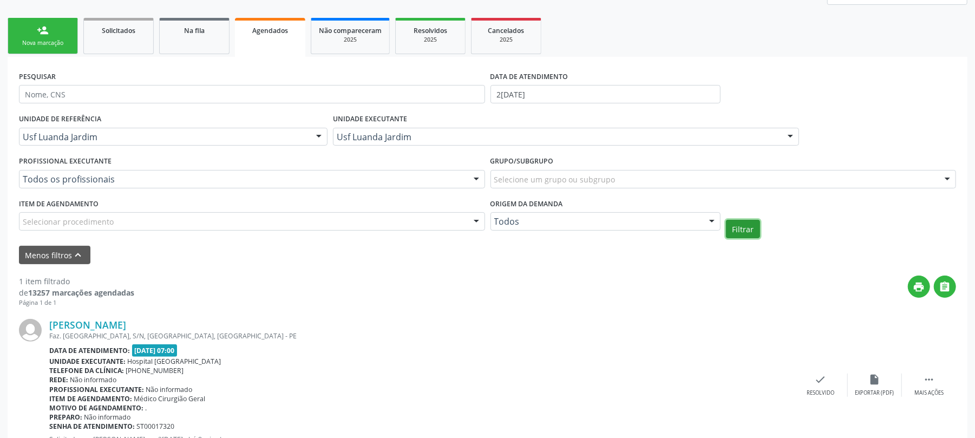
click at [739, 234] on button "Filtrar" at bounding box center [743, 229] width 34 height 18
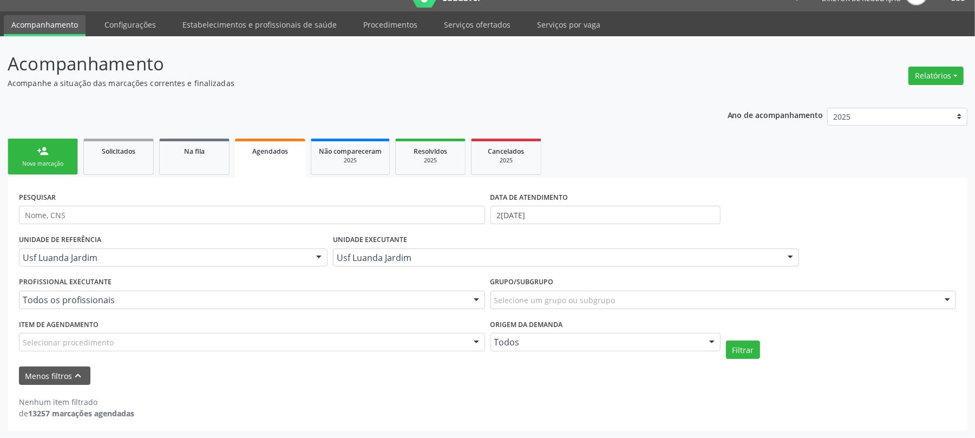
scroll to position [24, 0]
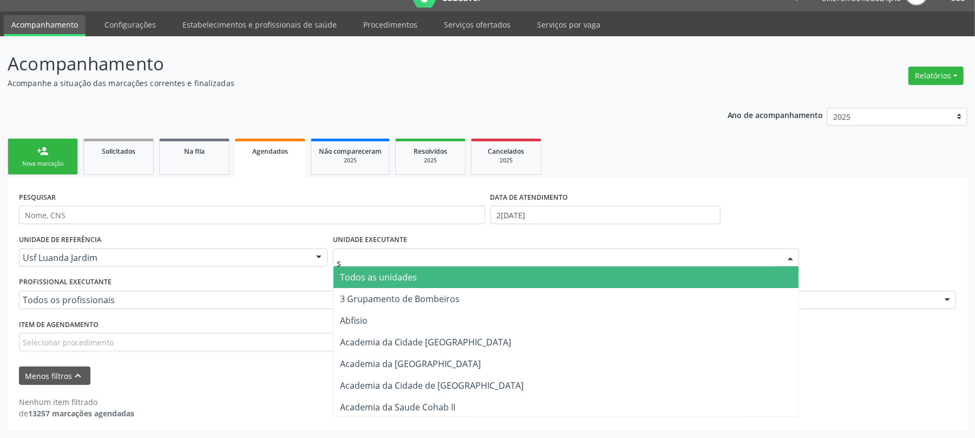
type input "s b"
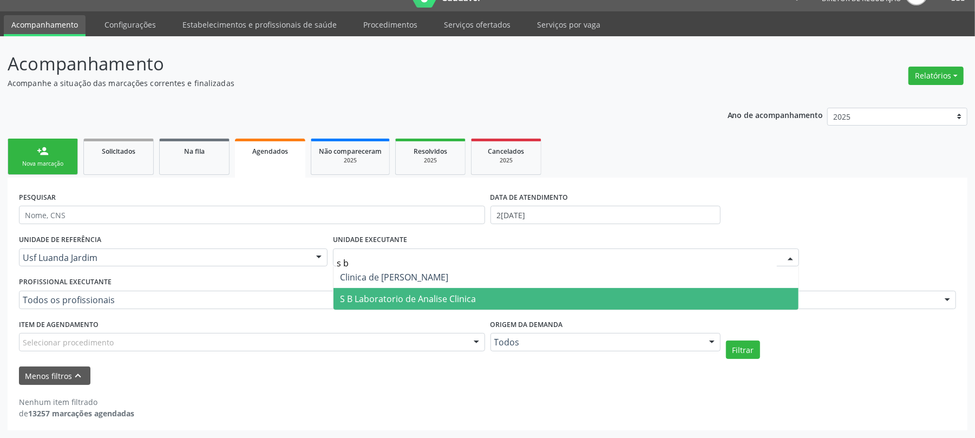
click at [462, 299] on span "S B Laboratorio de Analise Clinica" at bounding box center [408, 299] width 136 height 12
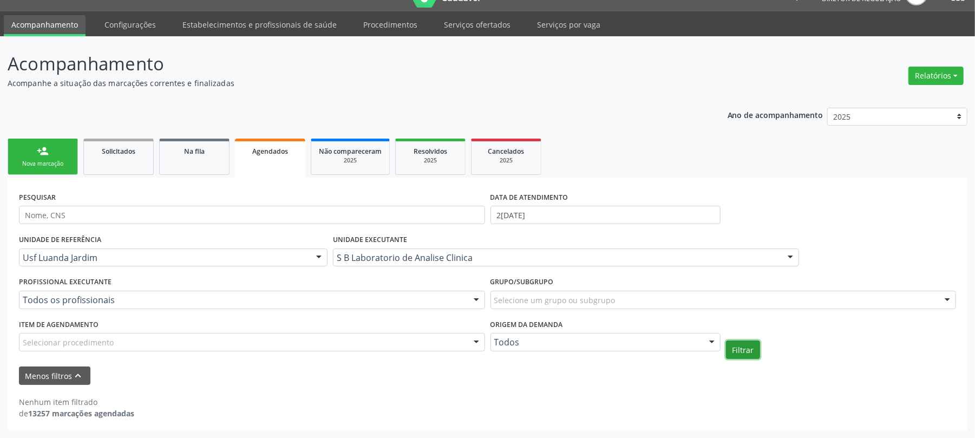
click at [753, 343] on button "Filtrar" at bounding box center [743, 349] width 34 height 18
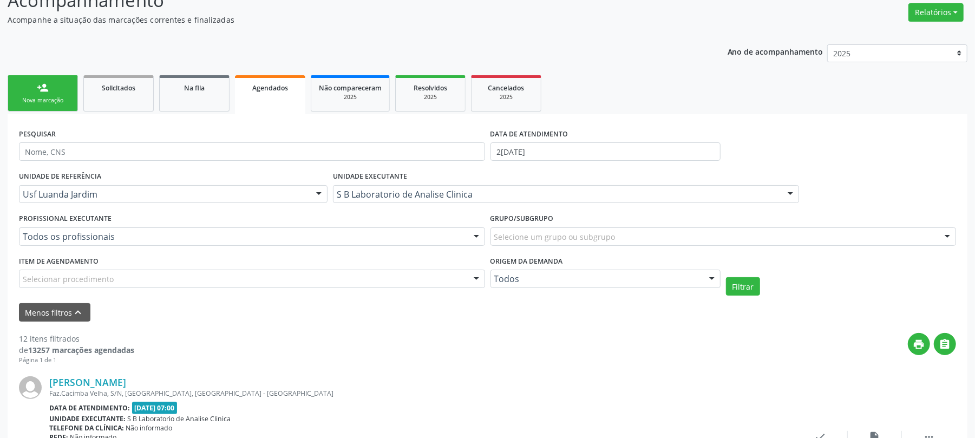
scroll to position [240, 0]
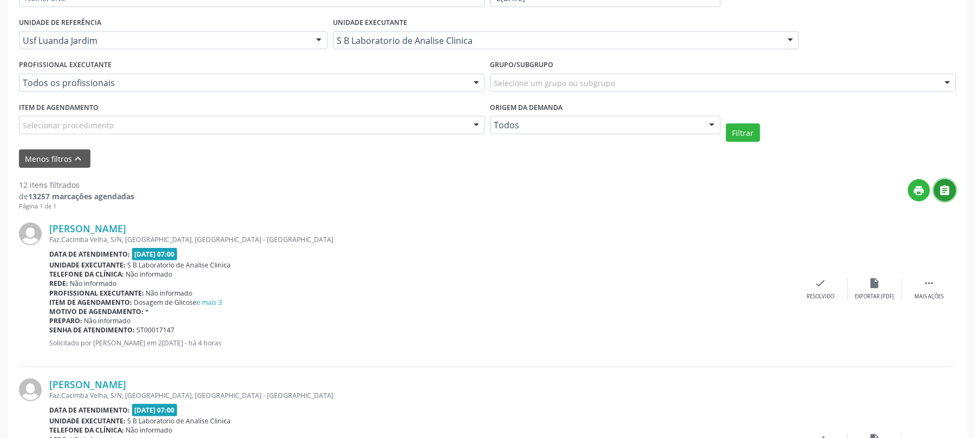
click at [942, 193] on icon "" at bounding box center [945, 191] width 12 height 12
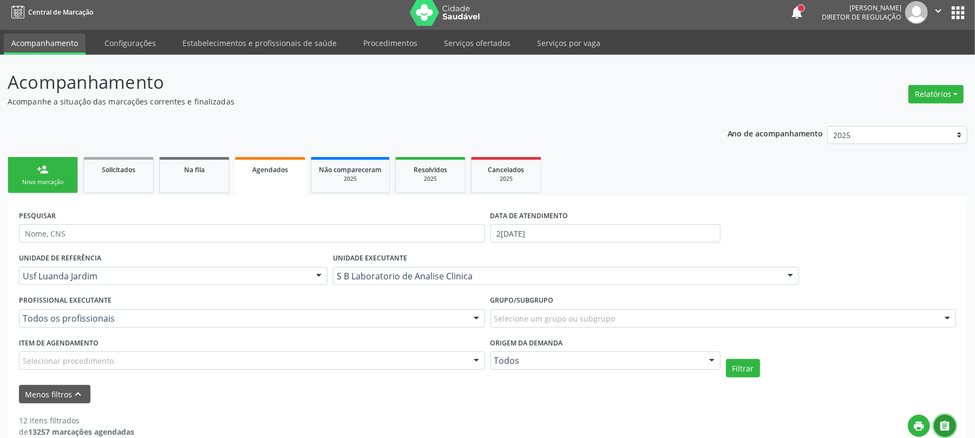
scroll to position [0, 0]
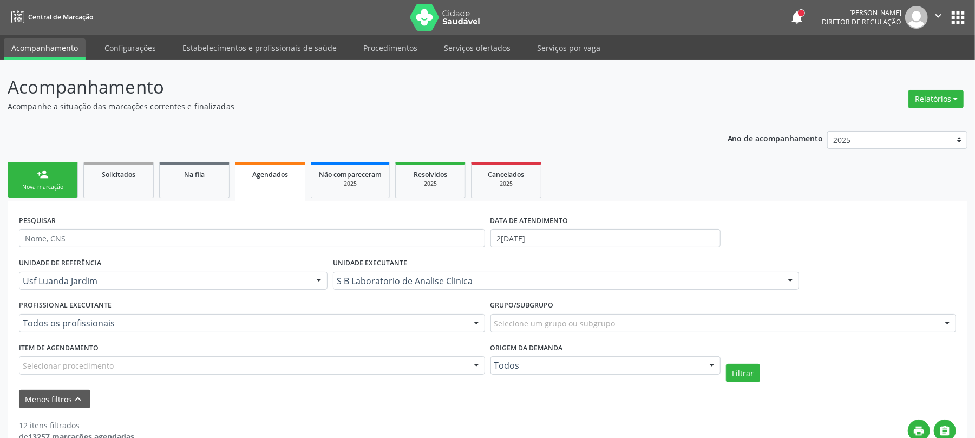
click at [48, 187] on div "Nova marcação" at bounding box center [43, 187] width 54 height 8
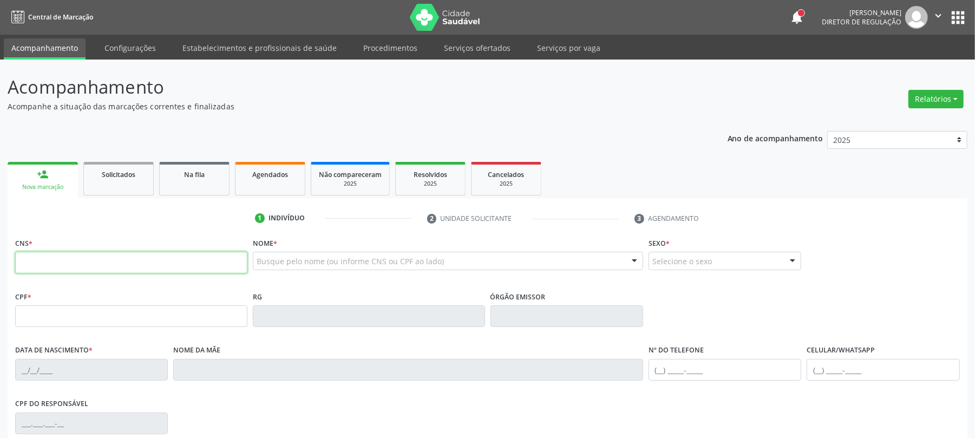
click at [78, 265] on input "text" at bounding box center [131, 263] width 232 height 22
type input "706 4046 0935 6783"
type input "472.055.804-63"
type input "2[DATE]"
type input "[PERSON_NAME]"
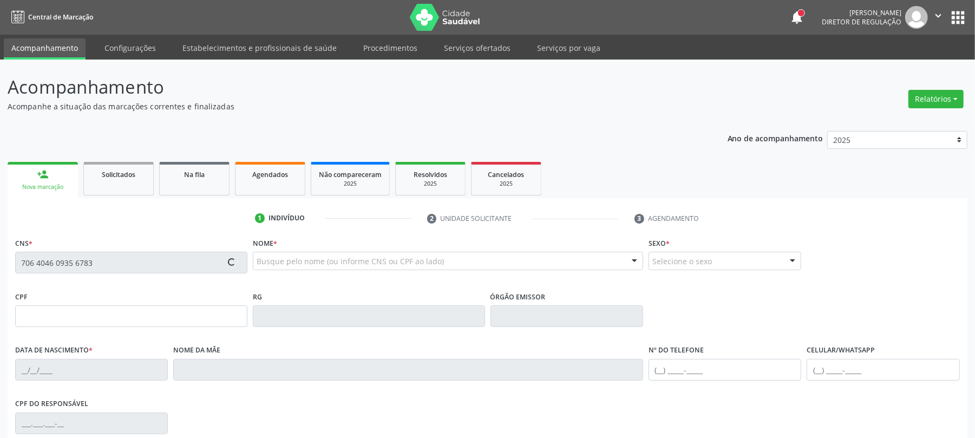
type input "[PHONE_NUMBER]"
type input "780"
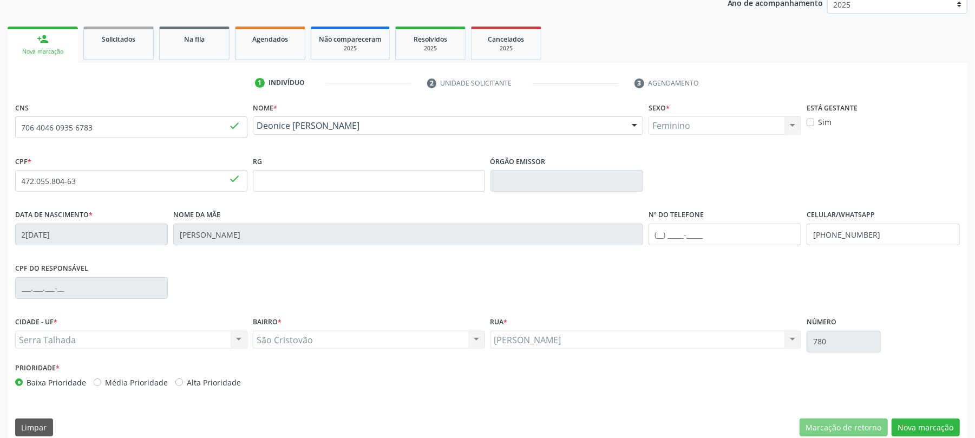
scroll to position [144, 0]
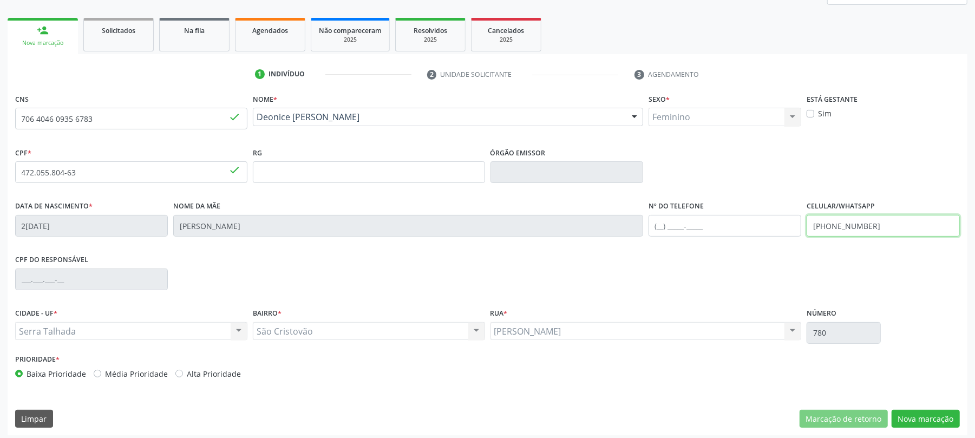
click at [875, 219] on input "[PHONE_NUMBER]" at bounding box center [883, 226] width 153 height 22
click at [927, 425] on button "Nova marcação" at bounding box center [926, 419] width 68 height 18
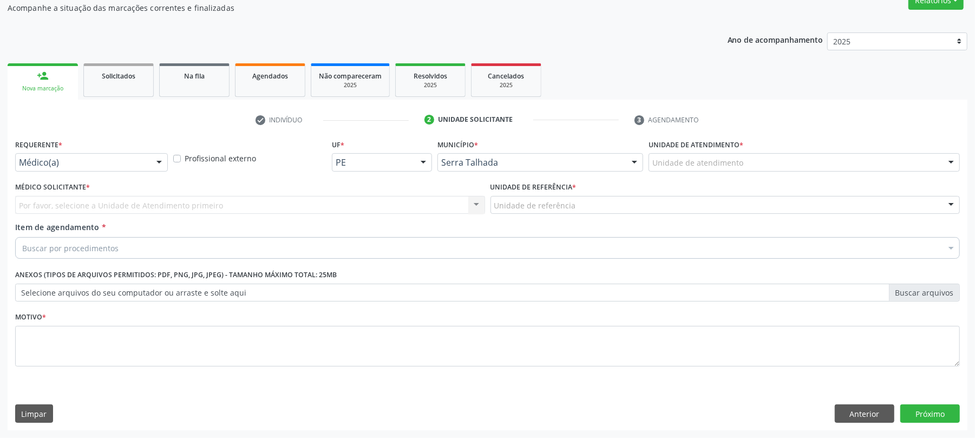
scroll to position [100, 0]
click at [124, 169] on div "Médico(a)" at bounding box center [91, 162] width 153 height 18
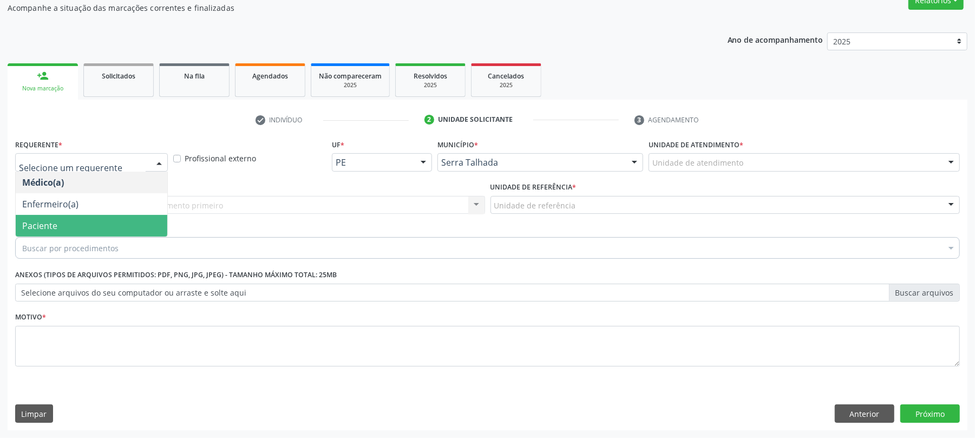
click at [114, 224] on span "Paciente" at bounding box center [92, 226] width 152 height 22
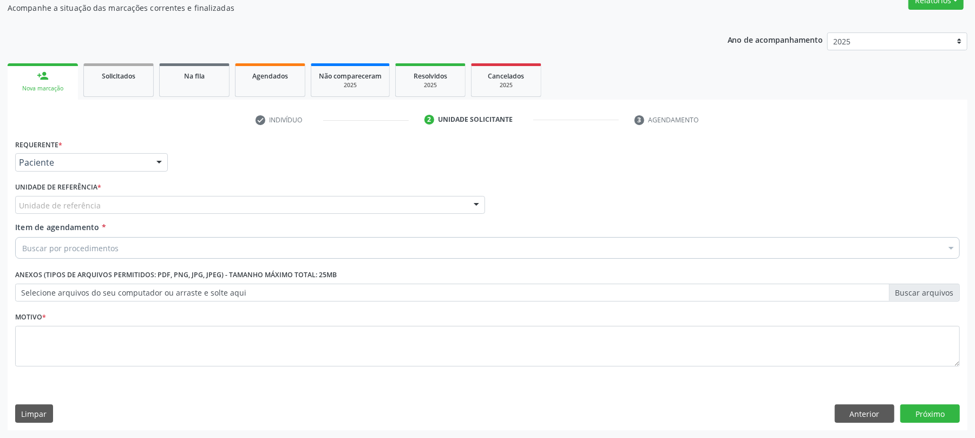
click at [107, 211] on div "Unidade de referência" at bounding box center [250, 205] width 470 height 18
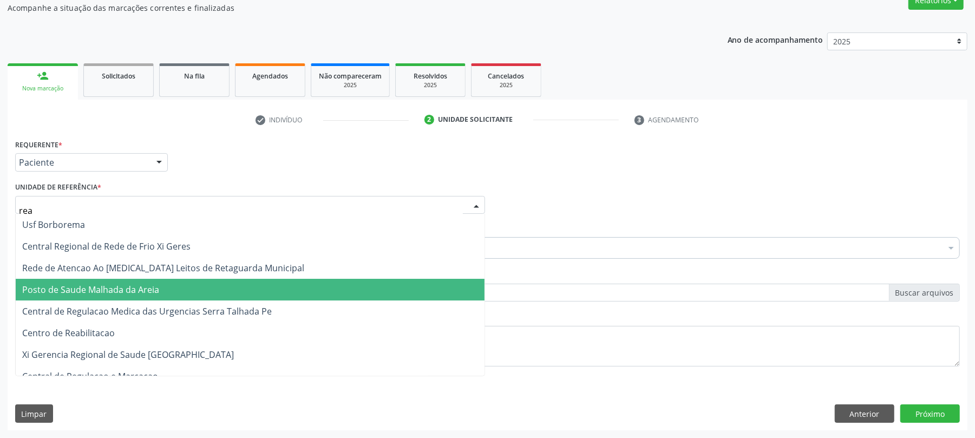
type input "reab"
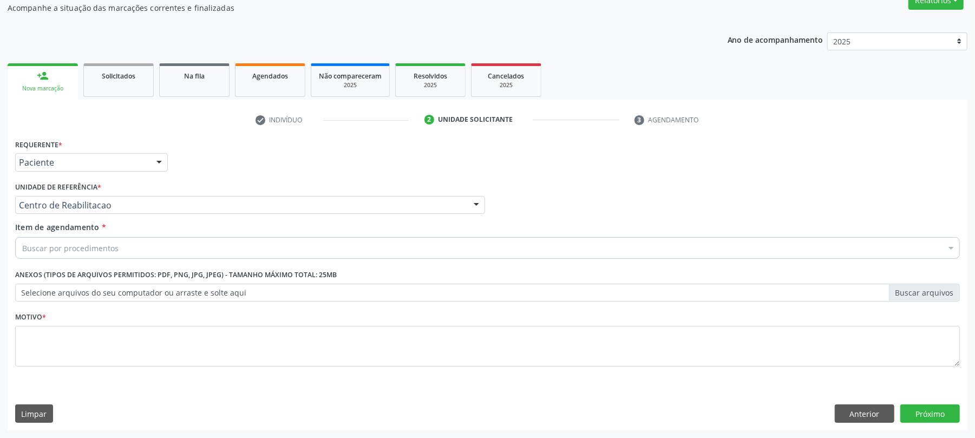
click at [185, 252] on div "Buscar por procedimentos" at bounding box center [487, 248] width 945 height 22
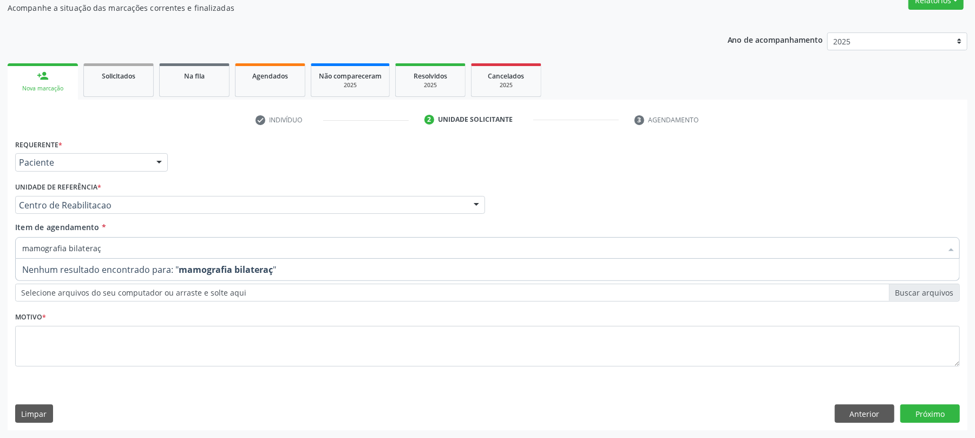
type input "mamografia bilatera"
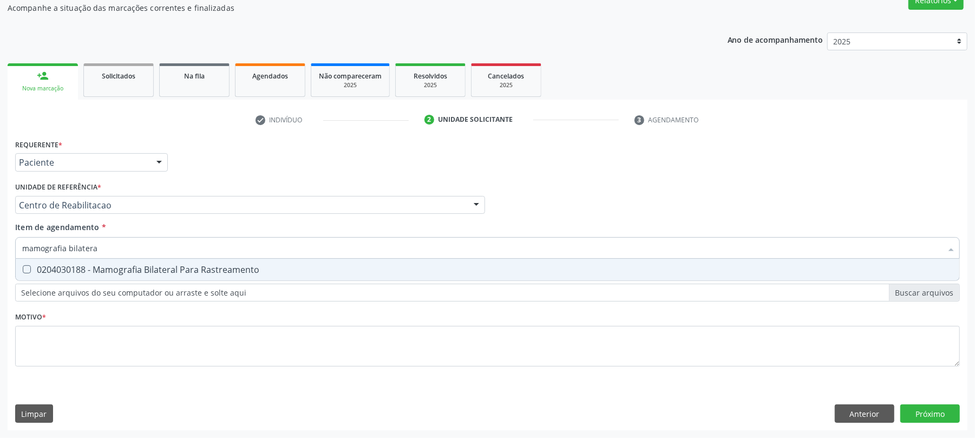
click at [208, 262] on span "0204030188 - Mamografia Bilateral Para Rastreamento" at bounding box center [487, 270] width 943 height 22
checkbox Rastreamento "true"
click at [159, 336] on div "Requerente * Paciente Médico(a) Enfermeiro(a) Paciente Nenhum resultado encontr…" at bounding box center [487, 258] width 945 height 245
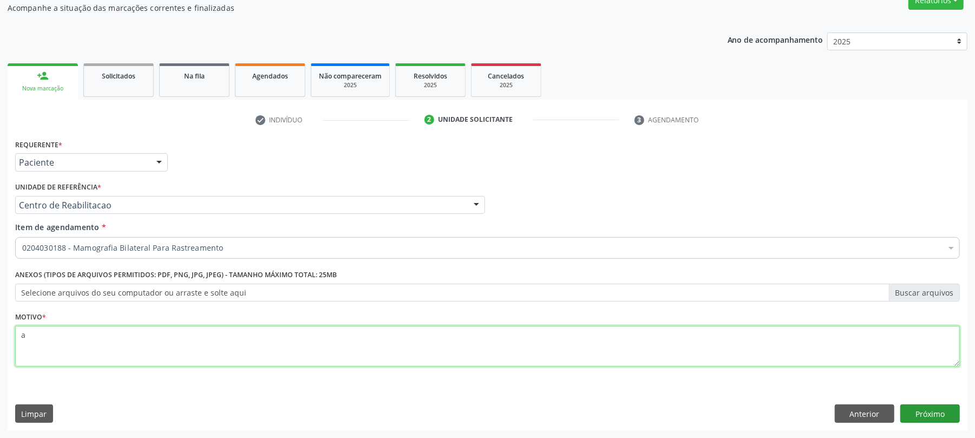
type textarea "a"
click at [927, 412] on button "Próximo" at bounding box center [930, 413] width 60 height 18
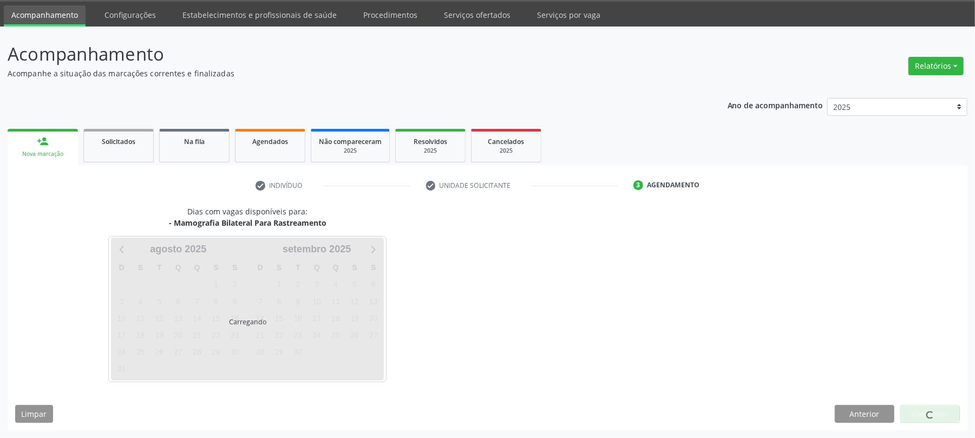
scroll to position [34, 0]
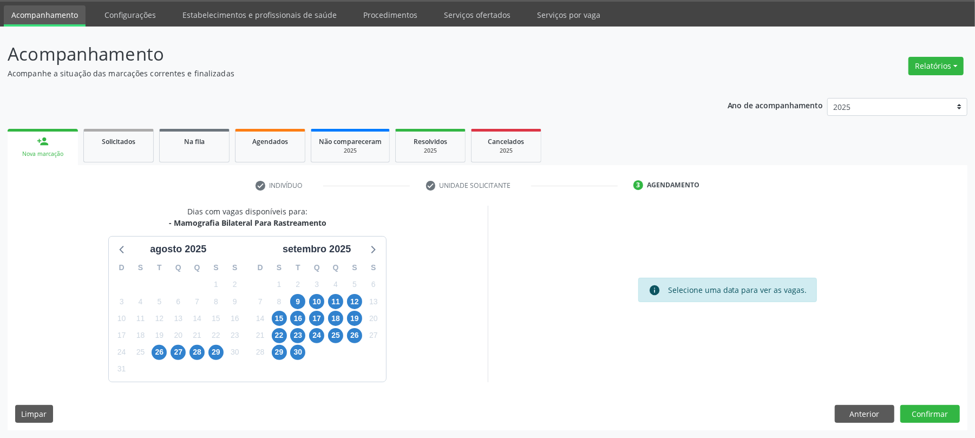
click at [150, 351] on div "26" at bounding box center [159, 352] width 19 height 17
click at [155, 354] on span "26" at bounding box center [159, 352] width 15 height 15
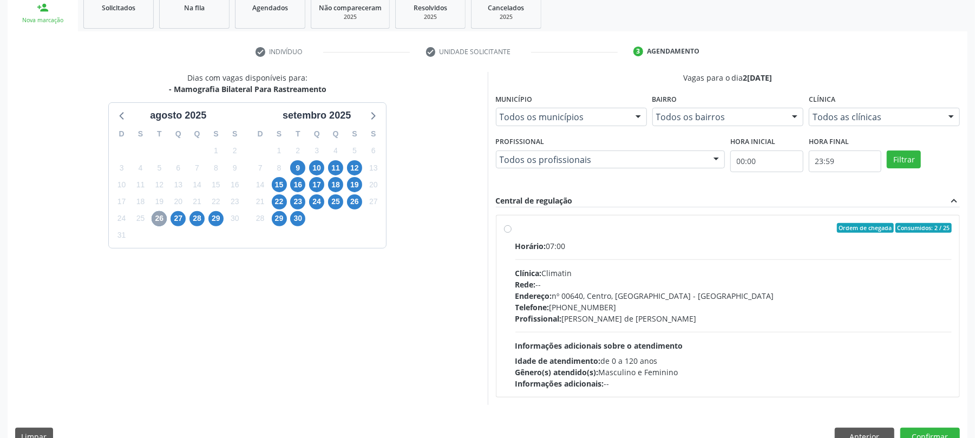
scroll to position [178, 0]
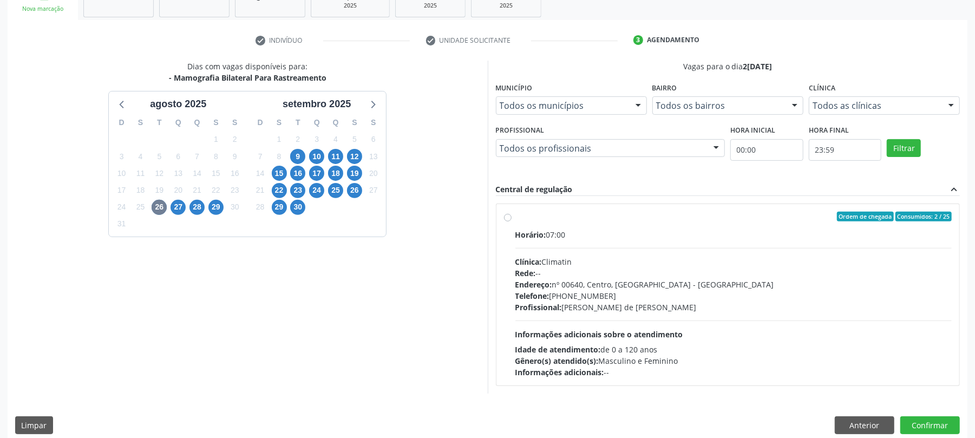
click at [592, 224] on label "Ordem de chegada Consumidos: 2 / 25 Horário: 07:00 Clínica: Climatin Rede: -- E…" at bounding box center [733, 295] width 437 height 166
click at [512, 221] on input "Ordem de chegada Consumidos: 2 / 25 Horário: 07:00 Clínica: Climatin Rede: -- E…" at bounding box center [508, 217] width 8 height 10
radio input "true"
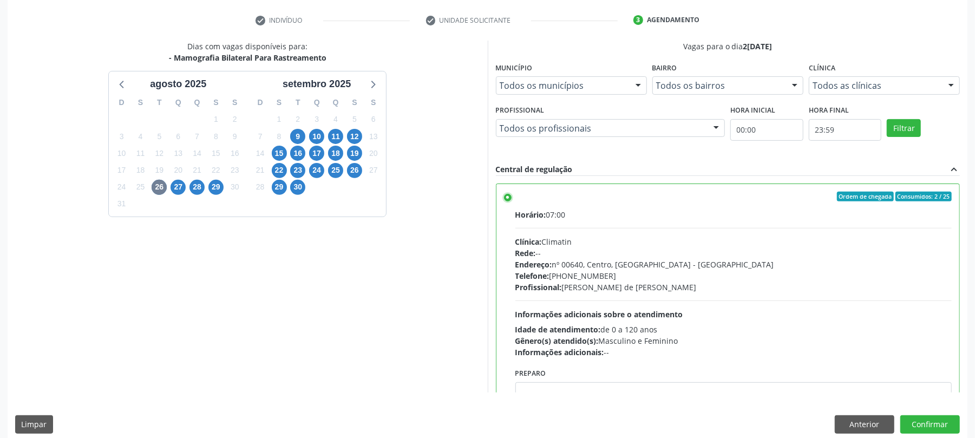
scroll to position [209, 0]
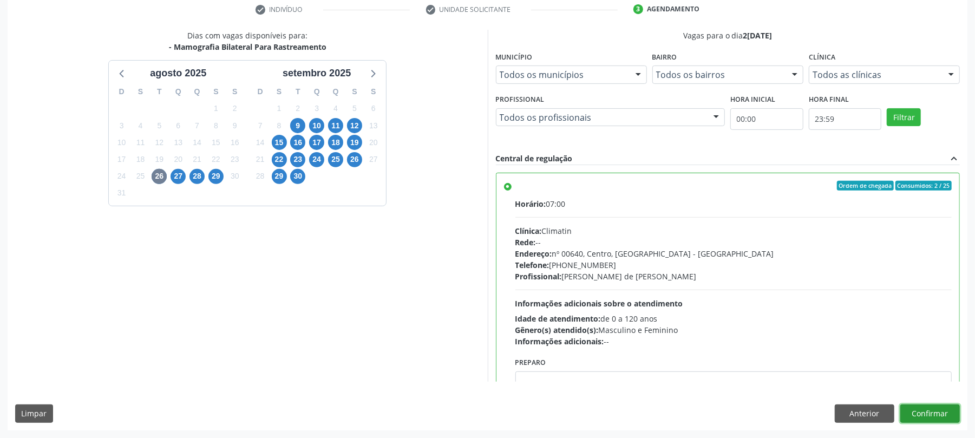
click at [919, 409] on button "Confirmar" at bounding box center [930, 413] width 60 height 18
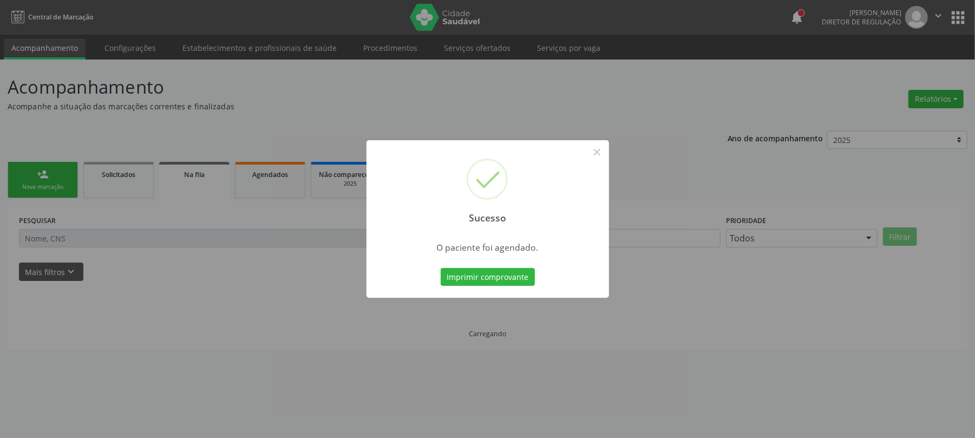
scroll to position [0, 0]
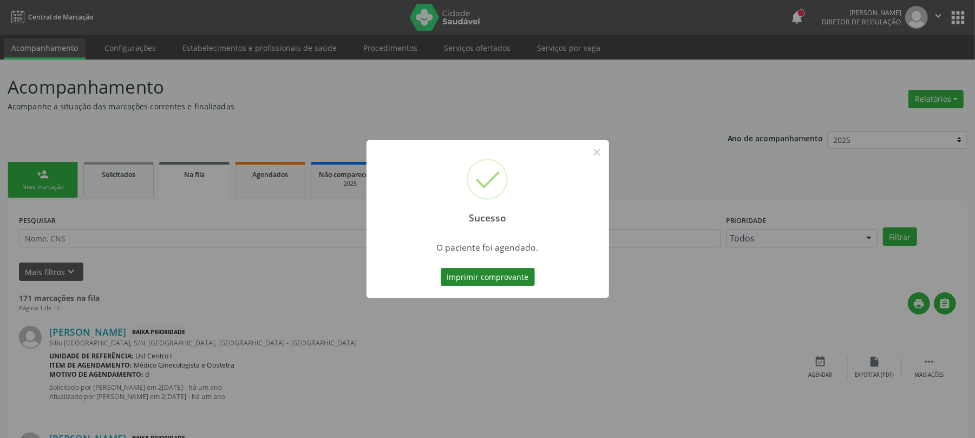
click at [464, 273] on button "Imprimir comprovante" at bounding box center [488, 277] width 94 height 18
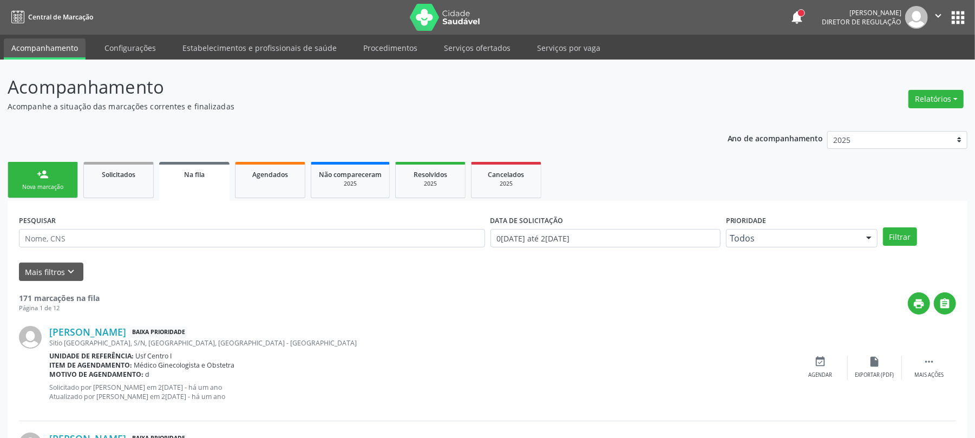
click at [50, 180] on link "person_add Nova marcação" at bounding box center [43, 180] width 70 height 36
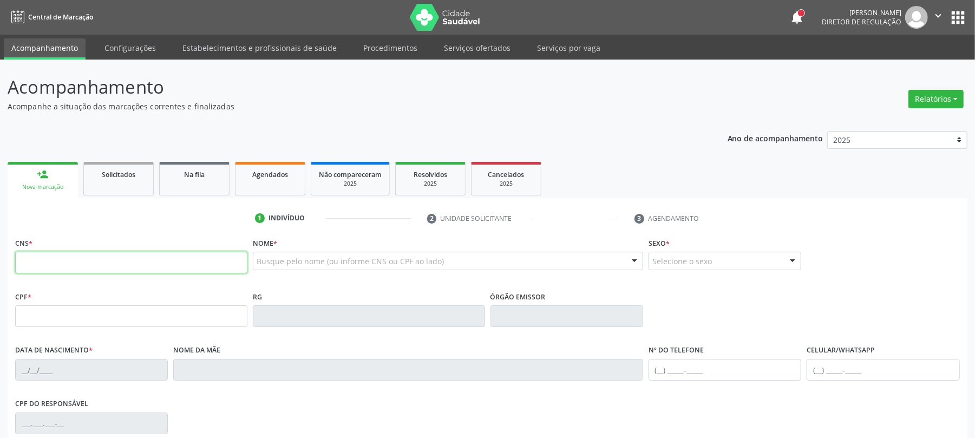
click at [102, 265] on input "text" at bounding box center [131, 263] width 232 height 22
paste input "206 1612 6098 0007"
type input "206 1612 6098 0007"
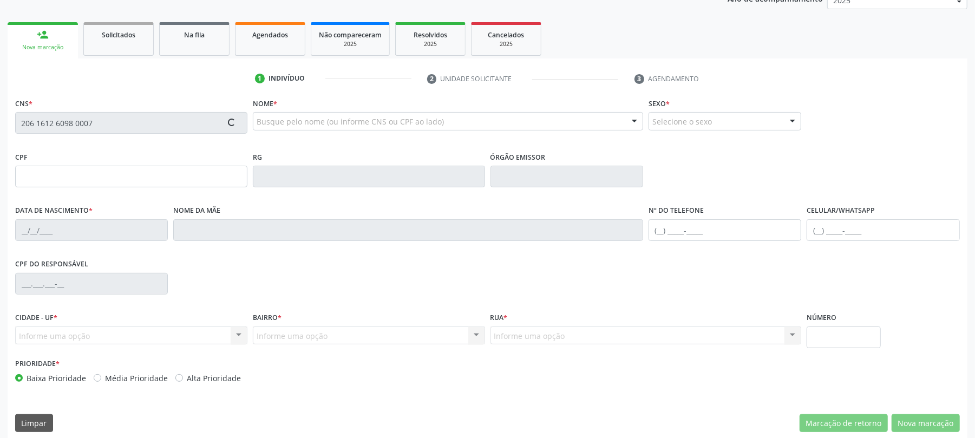
scroll to position [144, 0]
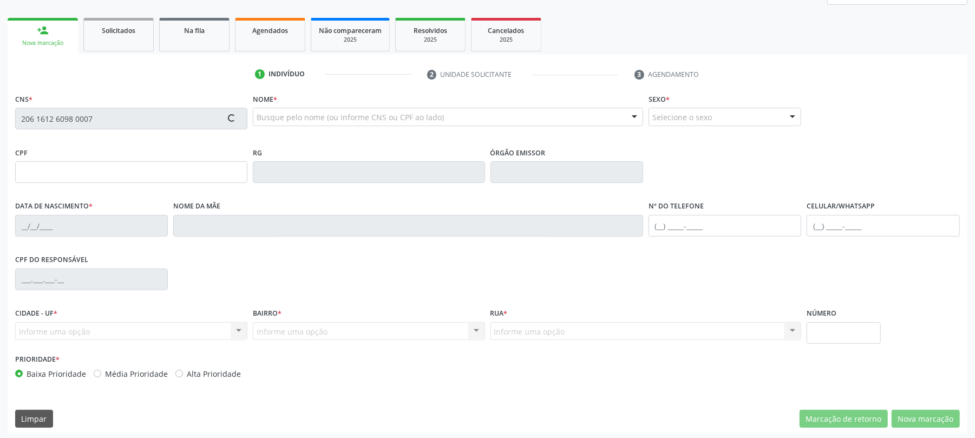
type input "203.191.934-20"
type input "0[DATE]"
type input "[PERSON_NAME] [PERSON_NAME]"
type input "[PHONE_NUMBER]"
type input "411"
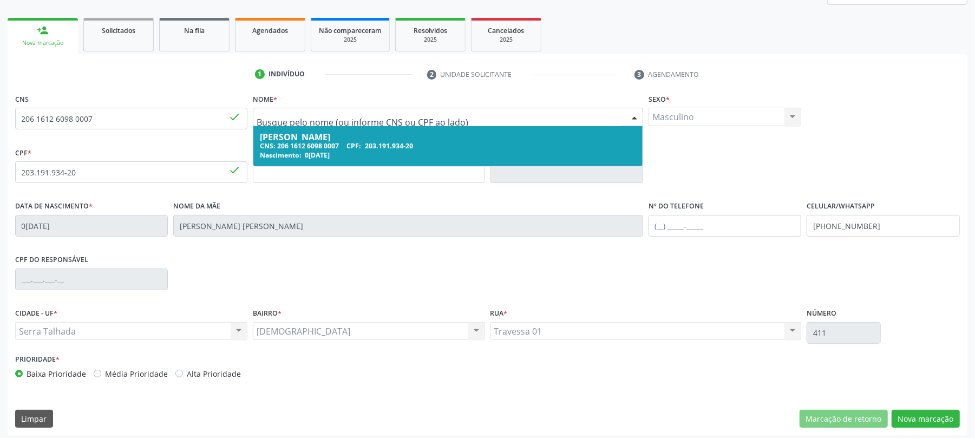
drag, startPoint x: 371, startPoint y: 116, endPoint x: 249, endPoint y: 102, distance: 123.1
